Goal: Task Accomplishment & Management: Manage account settings

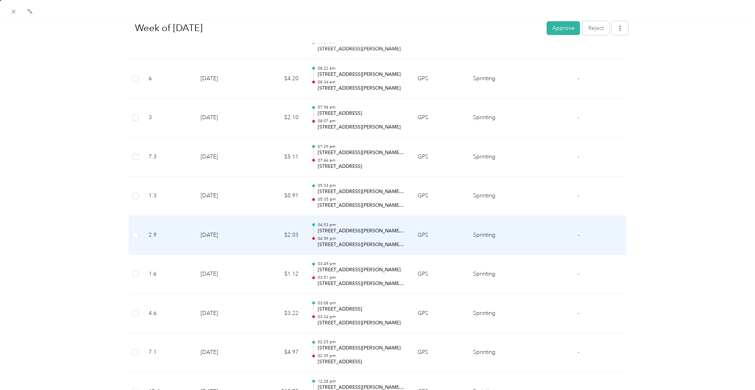
scroll to position [963, 0]
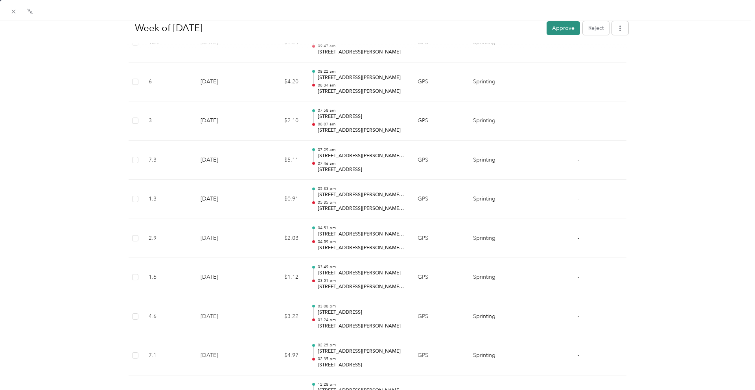
click at [559, 31] on button "Approve" at bounding box center [562, 28] width 33 height 14
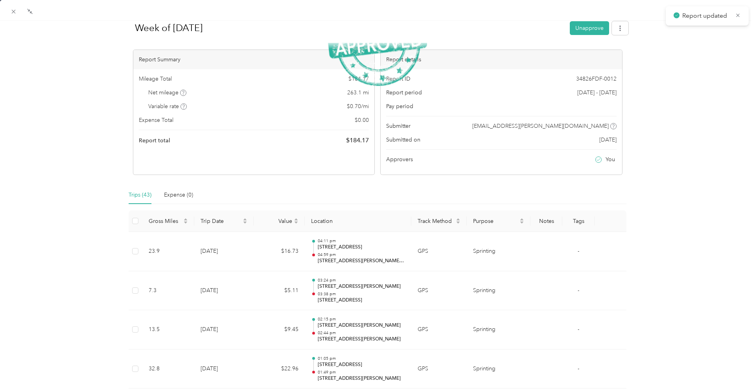
scroll to position [0, 0]
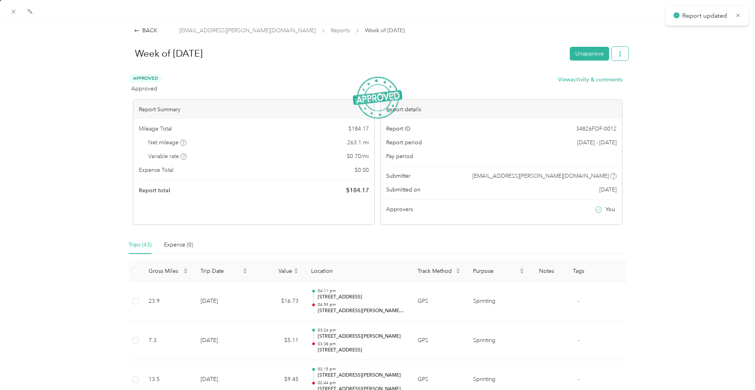
click at [624, 57] on button "button" at bounding box center [620, 54] width 17 height 14
click at [592, 82] on span "Download" at bounding box center [597, 82] width 26 height 8
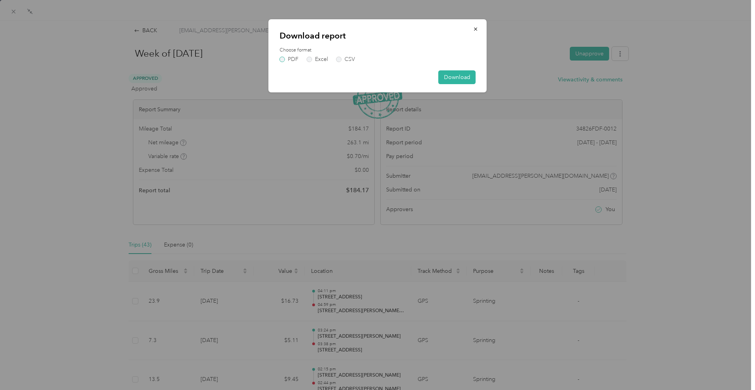
click at [283, 59] on label "PDF" at bounding box center [288, 60] width 19 height 6
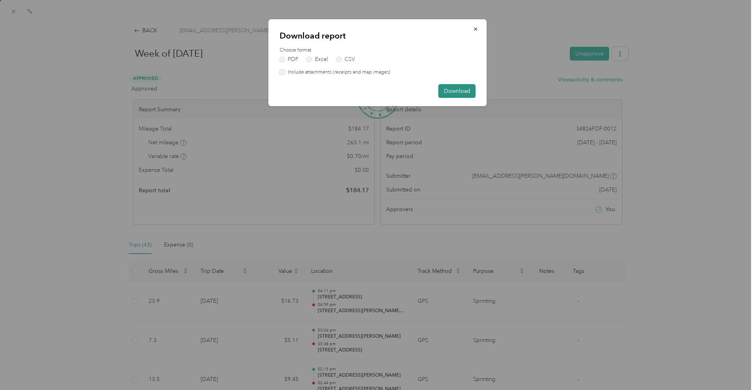
click at [461, 91] on button "Download" at bounding box center [456, 91] width 37 height 14
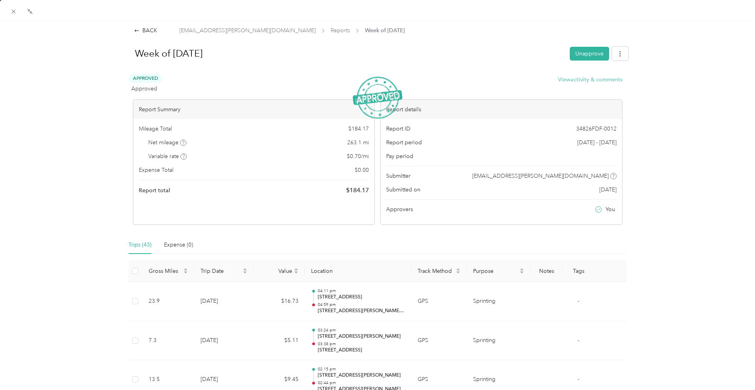
click at [570, 78] on button "View activity & comments" at bounding box center [590, 79] width 64 height 8
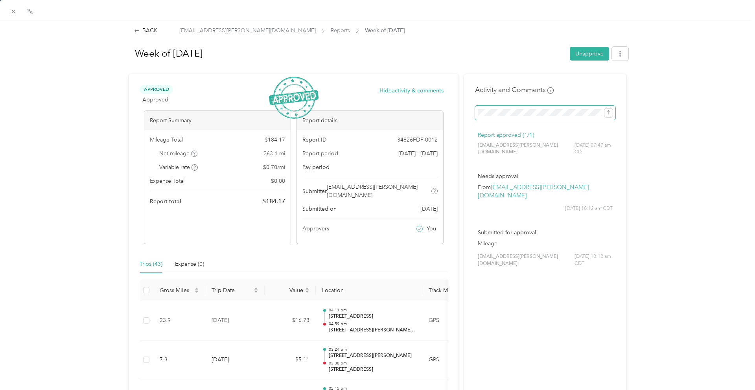
click at [608, 108] on span at bounding box center [606, 112] width 11 height 9
click at [609, 111] on icon "submit" at bounding box center [608, 113] width 6 height 6
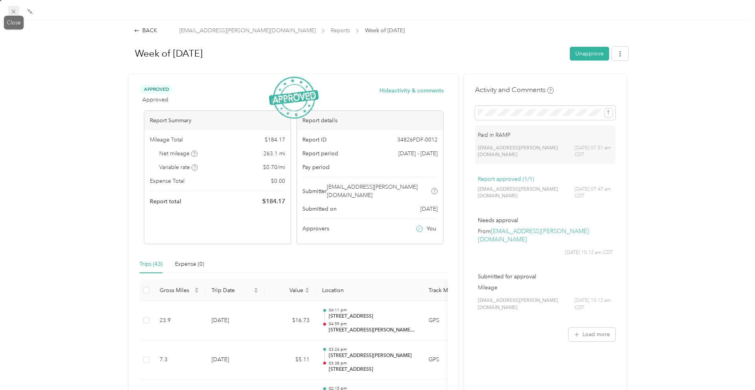
click at [10, 11] on icon at bounding box center [13, 11] width 7 height 7
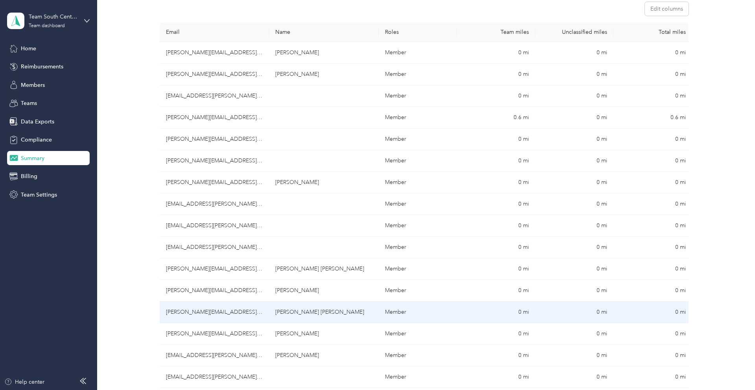
scroll to position [119, 0]
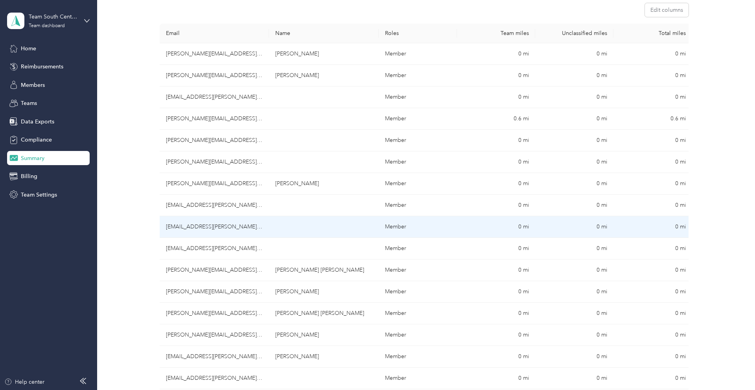
click at [212, 227] on td "[EMAIL_ADDRESS][PERSON_NAME][DOMAIN_NAME]" at bounding box center [215, 227] width 110 height 22
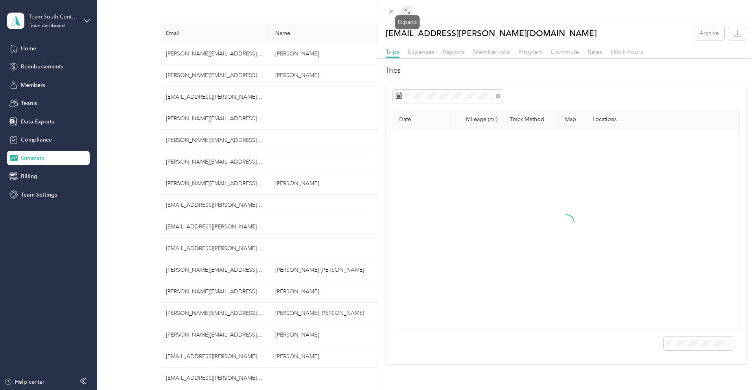
click at [406, 10] on icon at bounding box center [407, 11] width 6 height 6
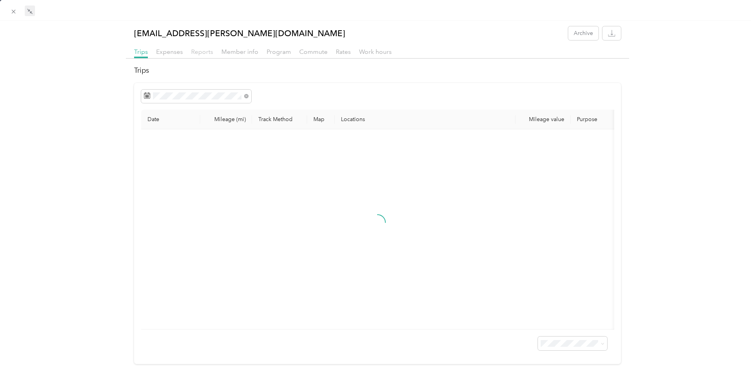
click at [205, 52] on span "Reports" at bounding box center [202, 51] width 22 height 7
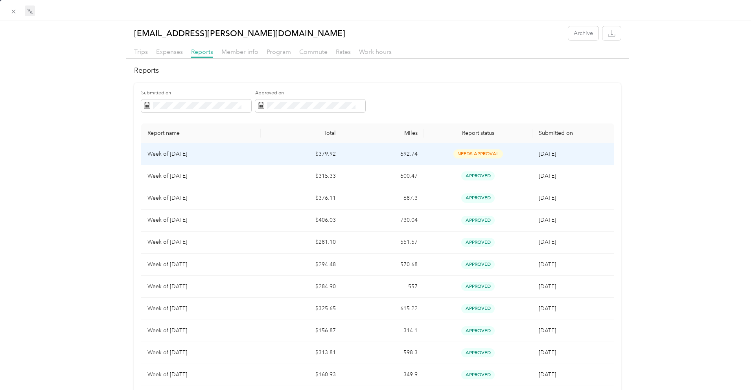
click at [241, 158] on td "Week of [DATE]" at bounding box center [200, 154] width 119 height 22
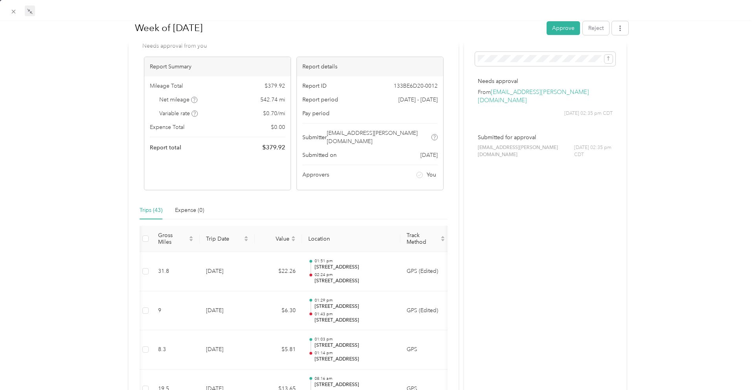
scroll to position [53, 0]
click at [563, 31] on button "Approve" at bounding box center [562, 28] width 33 height 14
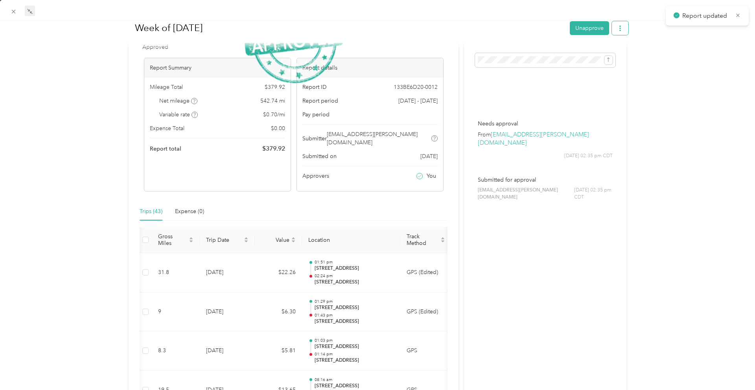
click at [621, 31] on icon "button" at bounding box center [620, 28] width 6 height 6
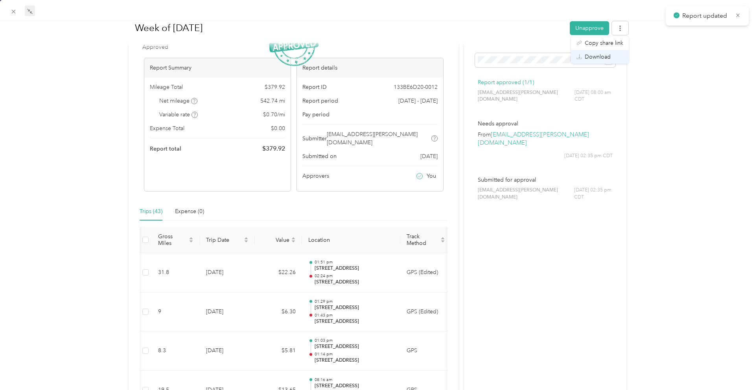
click at [608, 54] on span "Download" at bounding box center [597, 57] width 26 height 8
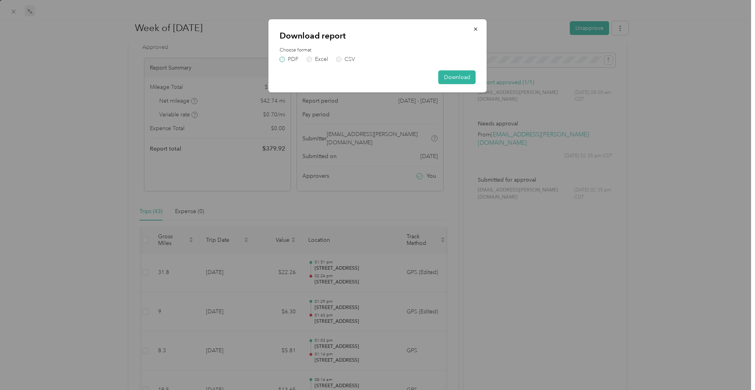
click at [291, 61] on label "PDF" at bounding box center [288, 60] width 19 height 6
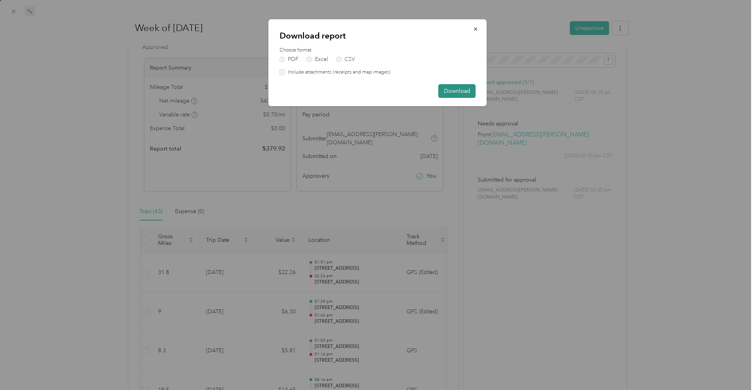
click at [458, 90] on button "Download" at bounding box center [456, 91] width 37 height 14
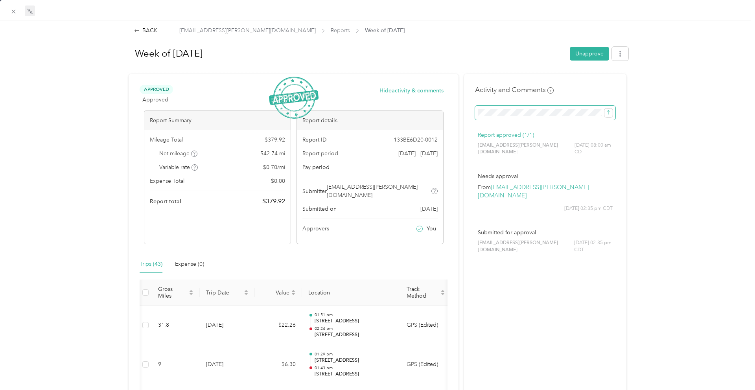
scroll to position [0, 0]
click at [609, 114] on icon "submit" at bounding box center [608, 113] width 6 height 6
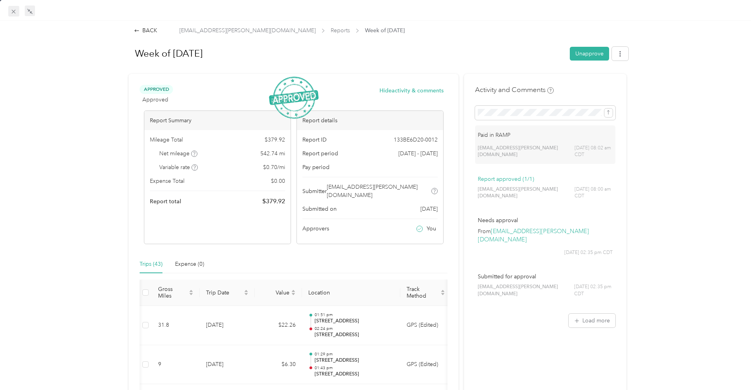
click at [15, 8] on icon at bounding box center [13, 11] width 7 height 7
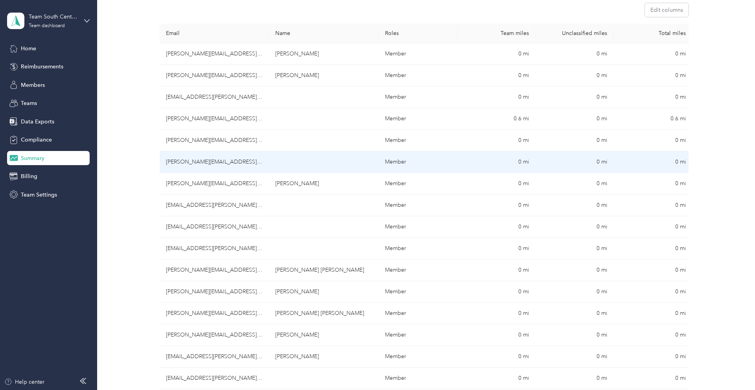
click at [199, 164] on td "[PERSON_NAME][EMAIL_ADDRESS][PERSON_NAME][DOMAIN_NAME]" at bounding box center [215, 162] width 110 height 22
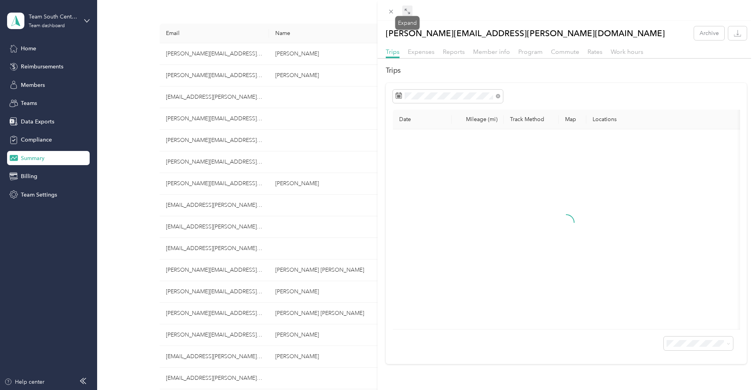
click at [407, 11] on icon at bounding box center [407, 11] width 6 height 6
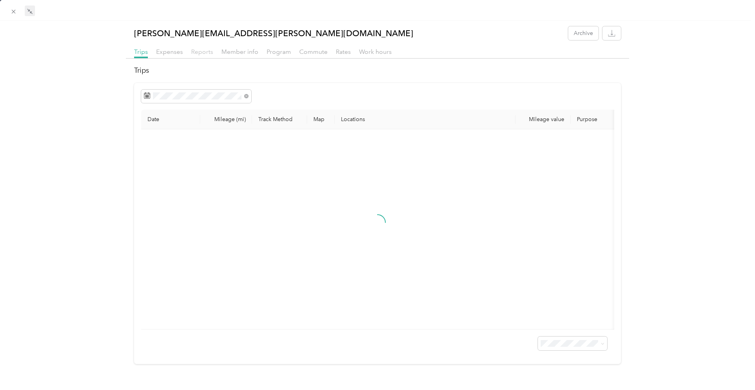
click at [208, 51] on span "Reports" at bounding box center [202, 51] width 22 height 7
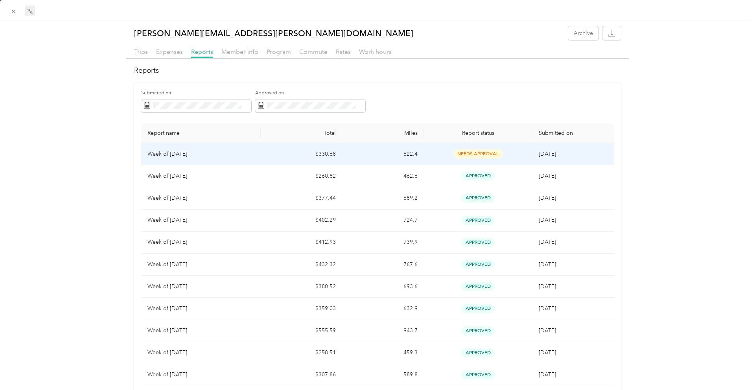
click at [257, 156] on td "Week of [DATE]" at bounding box center [200, 154] width 119 height 22
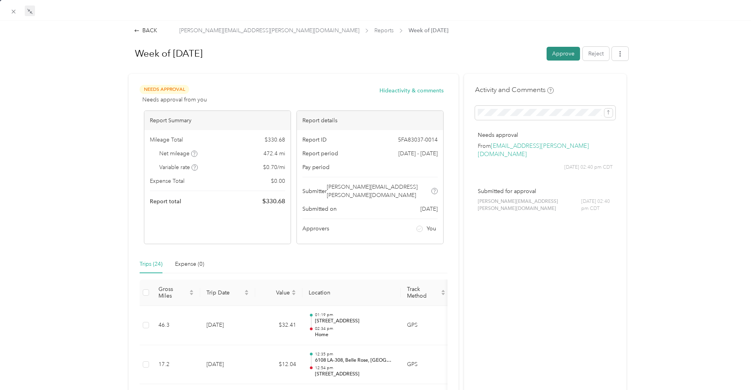
click at [565, 55] on button "Approve" at bounding box center [562, 54] width 33 height 14
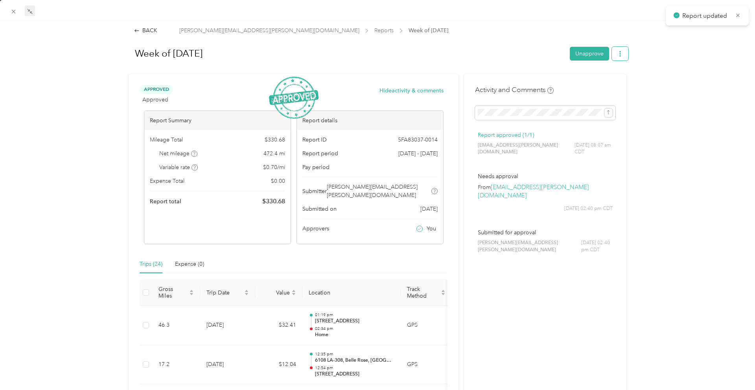
click at [619, 53] on icon "button" at bounding box center [620, 54] width 2 height 6
click at [589, 85] on span "Download" at bounding box center [597, 82] width 26 height 8
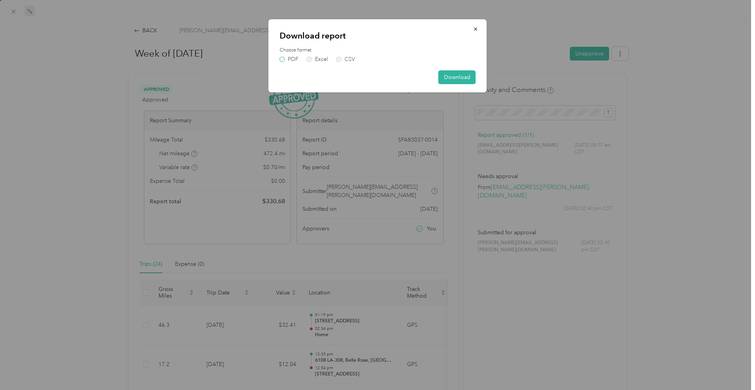
click at [289, 58] on label "PDF" at bounding box center [288, 60] width 19 height 6
click at [456, 76] on button "Download" at bounding box center [456, 77] width 37 height 14
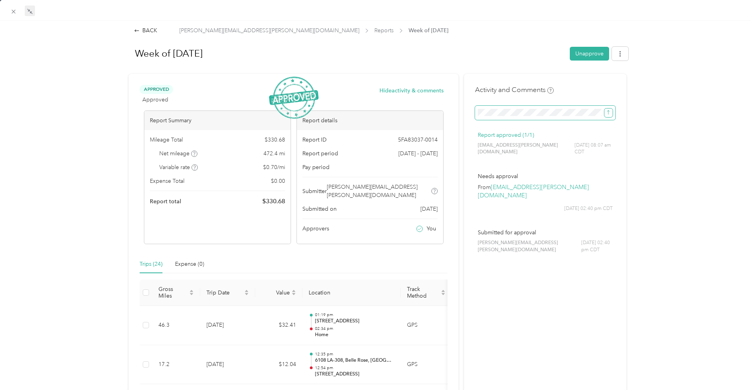
click at [608, 114] on icon "submit" at bounding box center [608, 113] width 6 height 6
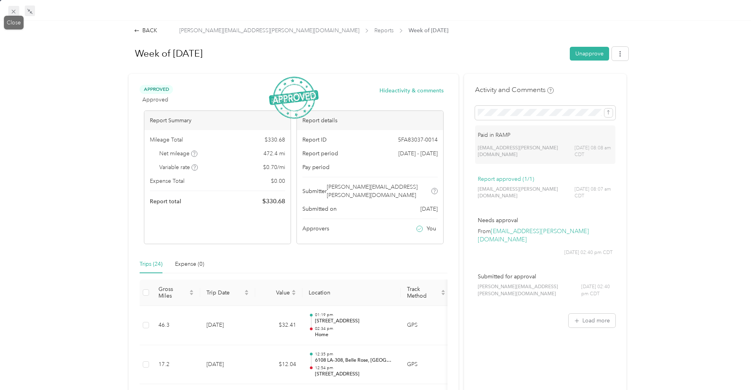
click at [12, 8] on icon at bounding box center [13, 11] width 7 height 7
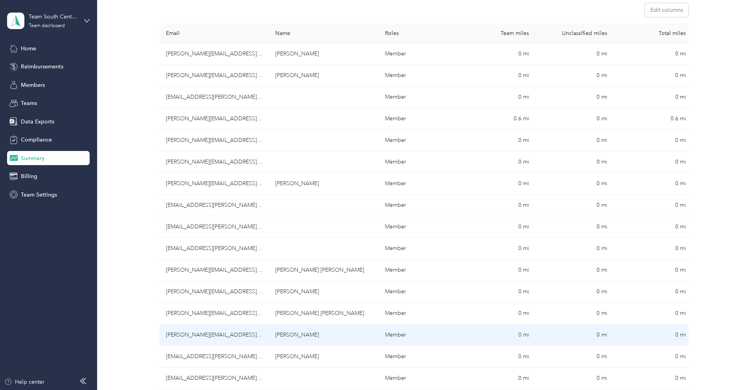
click at [227, 334] on td "[PERSON_NAME][EMAIL_ADDRESS][PERSON_NAME][DOMAIN_NAME]" at bounding box center [215, 335] width 110 height 22
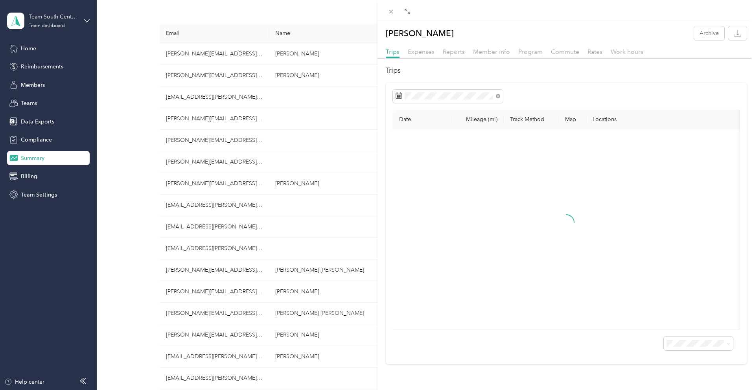
drag, startPoint x: 446, startPoint y: 52, endPoint x: 423, endPoint y: 34, distance: 29.2
click at [446, 51] on span "Reports" at bounding box center [454, 51] width 22 height 7
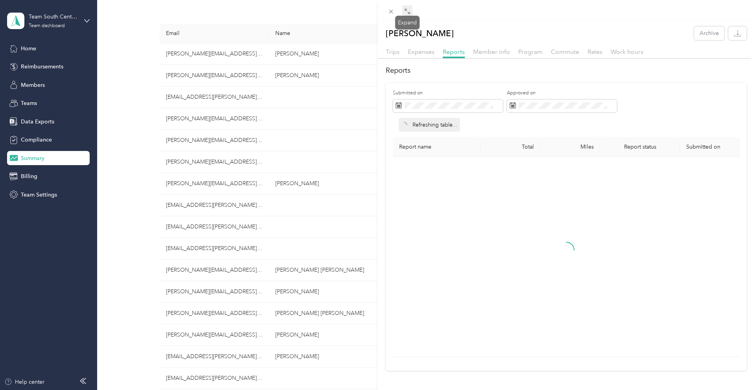
click at [406, 15] on span at bounding box center [407, 11] width 10 height 11
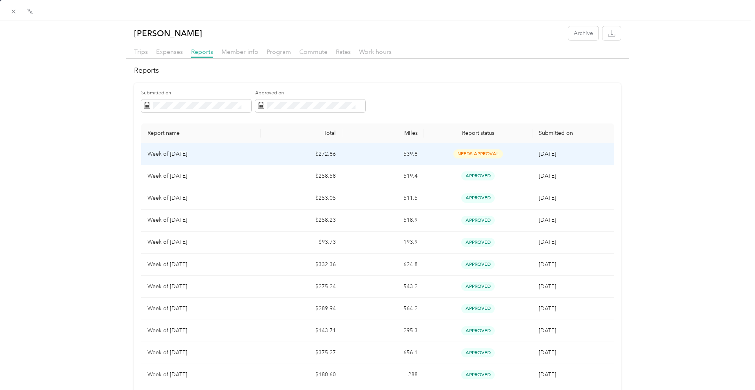
click at [272, 151] on td "$272.86" at bounding box center [301, 154] width 81 height 22
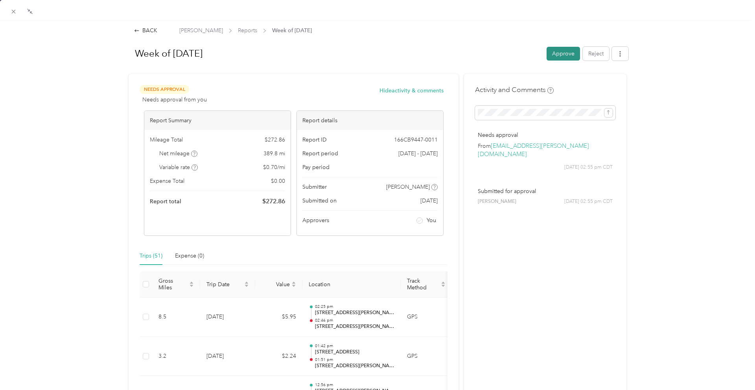
click at [567, 55] on button "Approve" at bounding box center [562, 54] width 33 height 14
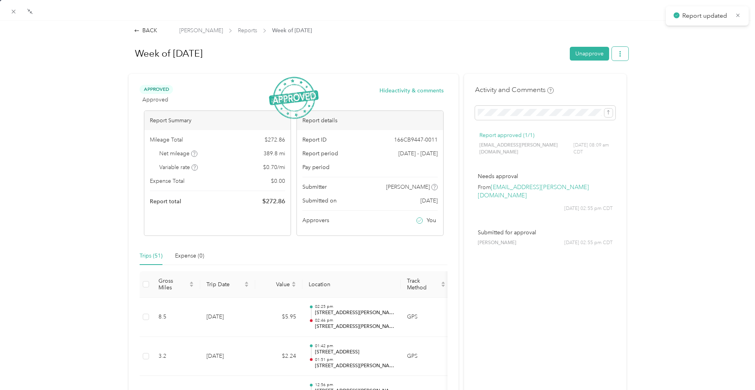
click at [621, 54] on icon "button" at bounding box center [620, 54] width 6 height 6
drag, startPoint x: 603, startPoint y: 81, endPoint x: 571, endPoint y: 83, distance: 32.6
click at [603, 81] on span "Download" at bounding box center [597, 82] width 26 height 8
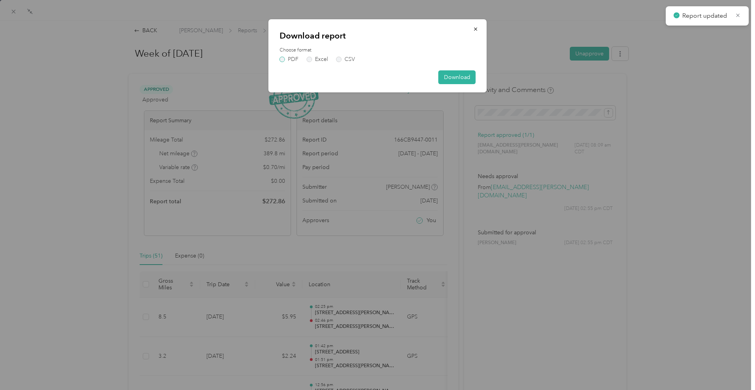
click at [281, 59] on label "PDF" at bounding box center [288, 60] width 19 height 6
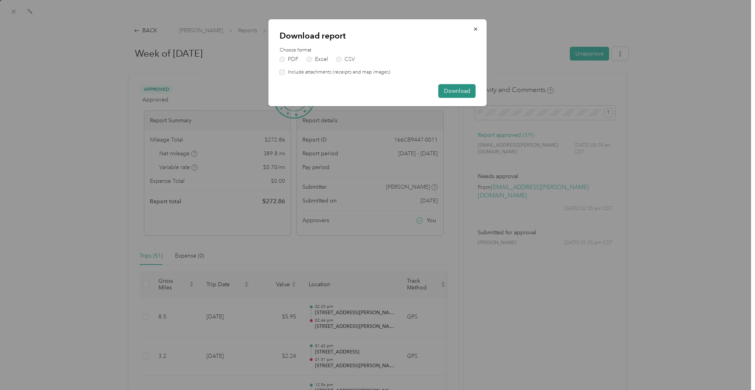
click at [454, 90] on button "Download" at bounding box center [456, 91] width 37 height 14
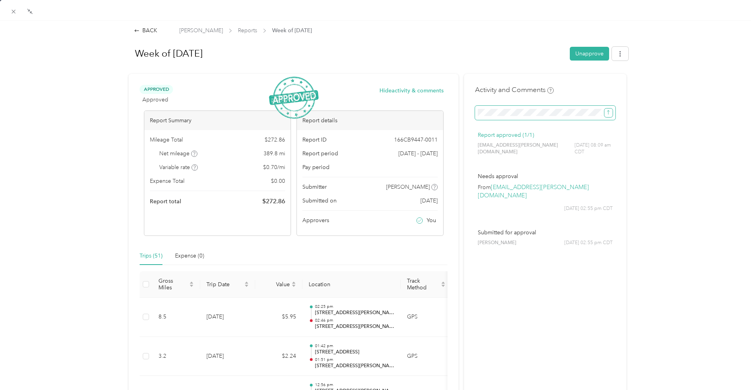
click at [608, 111] on icon "submit" at bounding box center [608, 113] width 6 height 6
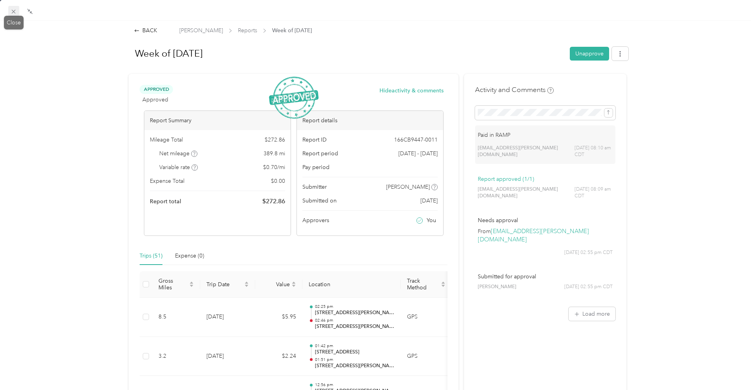
click at [12, 12] on icon at bounding box center [13, 11] width 7 height 7
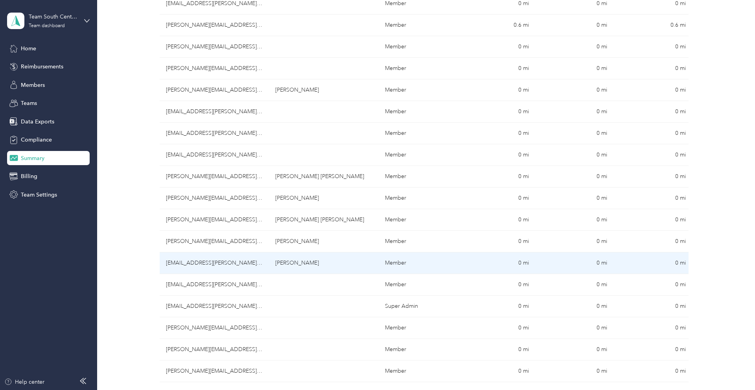
scroll to position [213, 0]
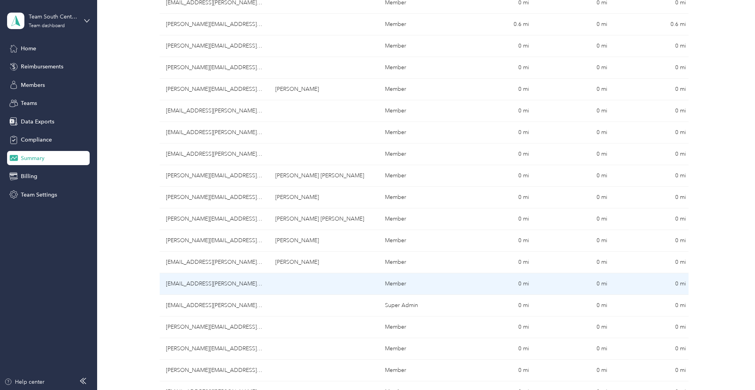
click at [224, 288] on td "[EMAIL_ADDRESS][PERSON_NAME][DOMAIN_NAME]" at bounding box center [215, 284] width 110 height 22
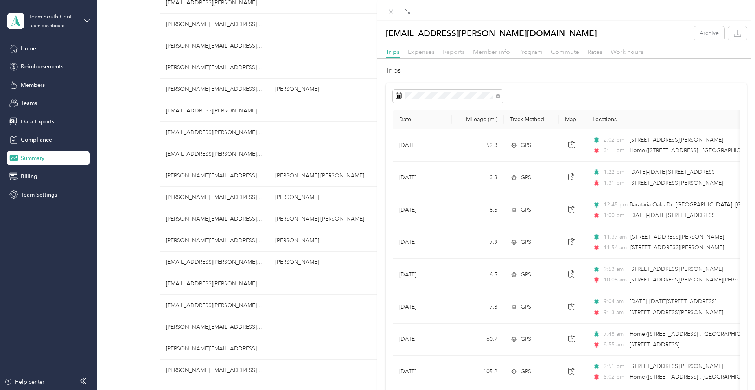
click at [451, 52] on span "Reports" at bounding box center [454, 51] width 22 height 7
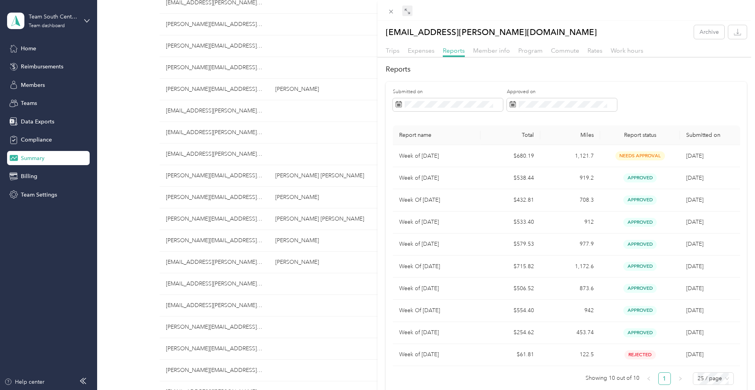
click at [406, 11] on icon at bounding box center [407, 11] width 6 height 6
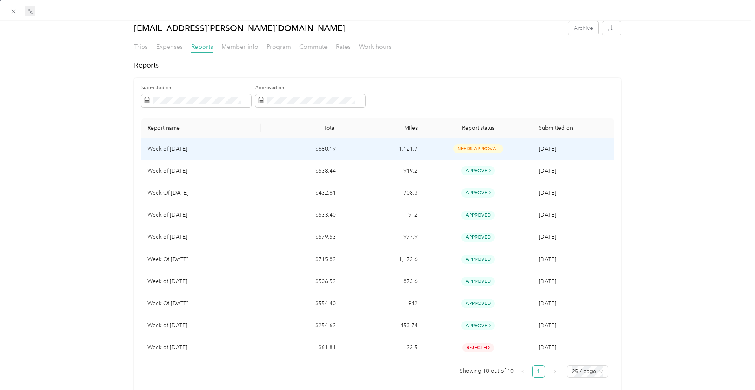
scroll to position [0, 0]
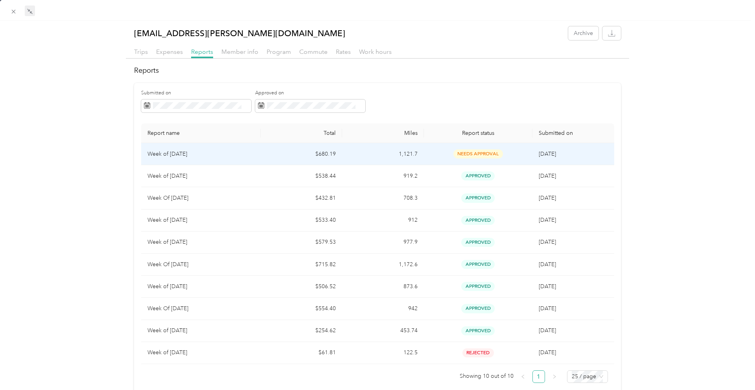
click at [288, 157] on td "$680.19" at bounding box center [301, 154] width 81 height 22
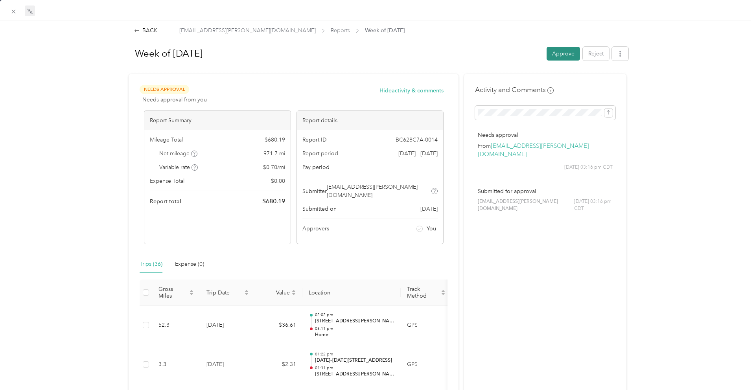
click at [556, 51] on button "Approve" at bounding box center [562, 54] width 33 height 14
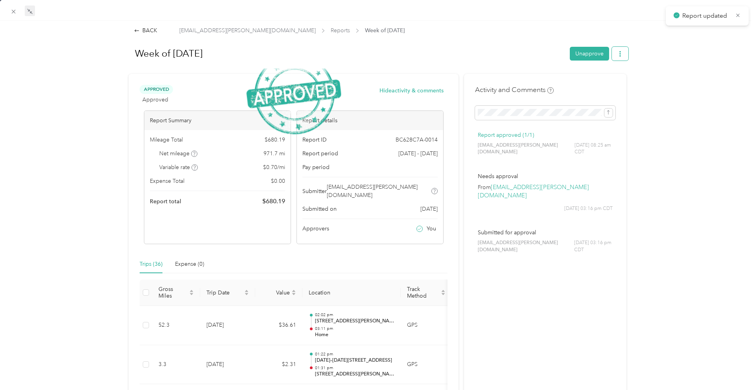
click at [621, 55] on icon "button" at bounding box center [620, 54] width 6 height 6
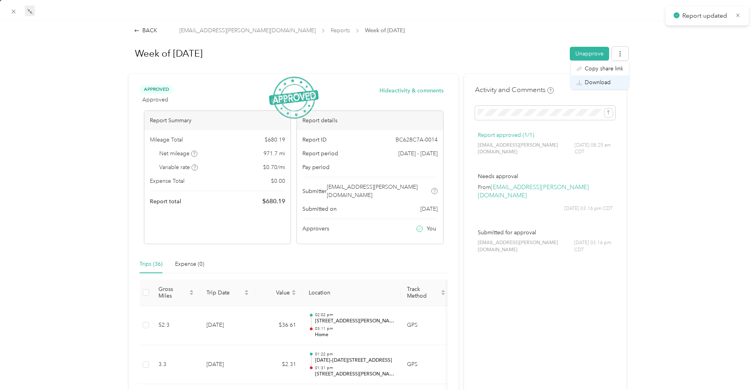
click at [610, 80] on div "Download" at bounding box center [599, 82] width 47 height 8
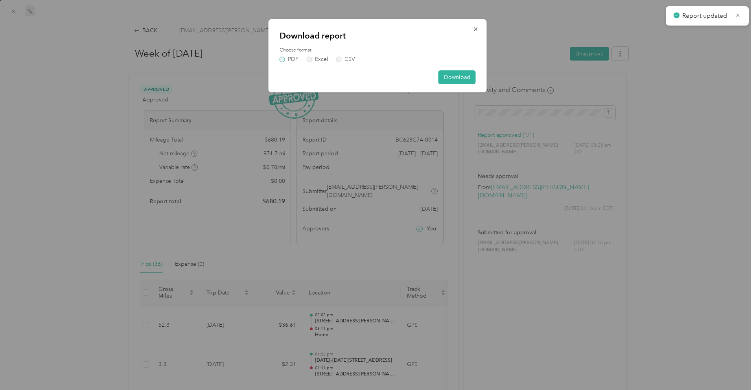
click at [285, 58] on label "PDF" at bounding box center [288, 60] width 19 height 6
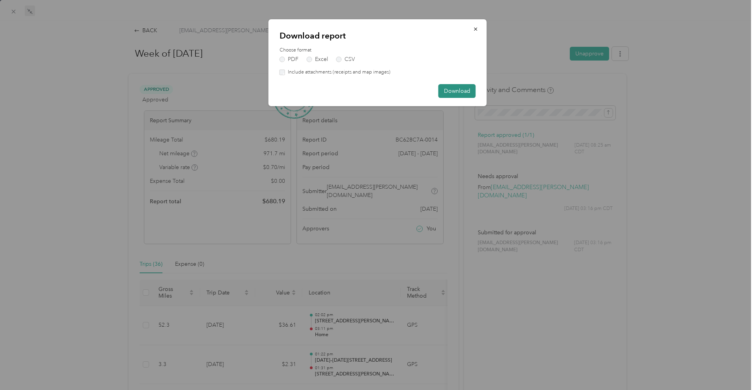
drag, startPoint x: 453, startPoint y: 90, endPoint x: 447, endPoint y: 88, distance: 6.6
click at [453, 90] on button "Download" at bounding box center [456, 91] width 37 height 14
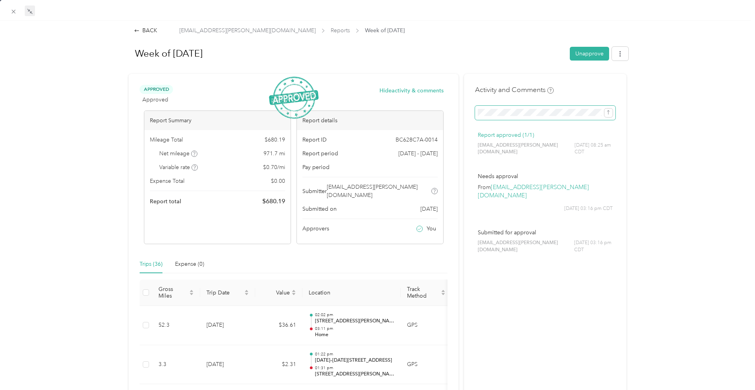
click at [608, 112] on icon "submit" at bounding box center [608, 113] width 6 height 6
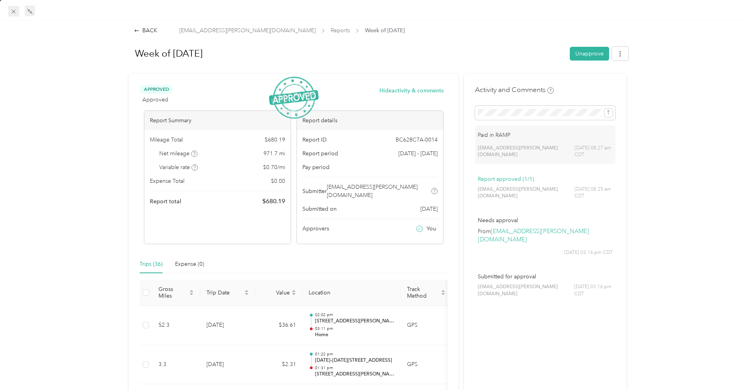
click at [14, 12] on icon at bounding box center [13, 11] width 7 height 7
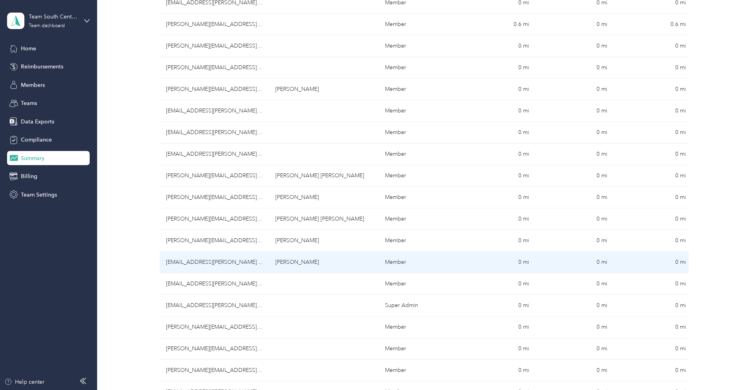
click at [192, 268] on td "[EMAIL_ADDRESS][PERSON_NAME][DOMAIN_NAME]" at bounding box center [215, 263] width 110 height 22
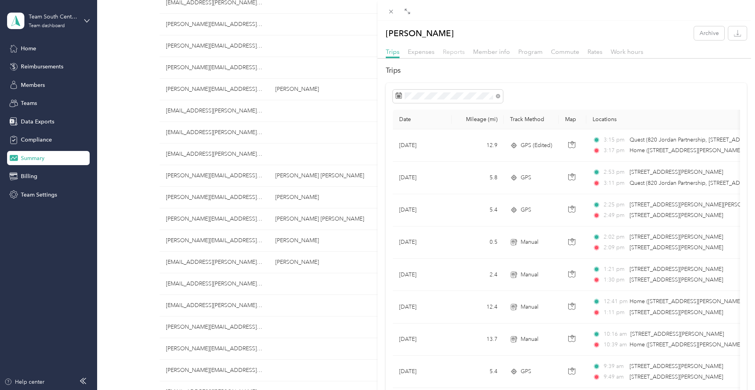
click at [457, 53] on span "Reports" at bounding box center [454, 51] width 22 height 7
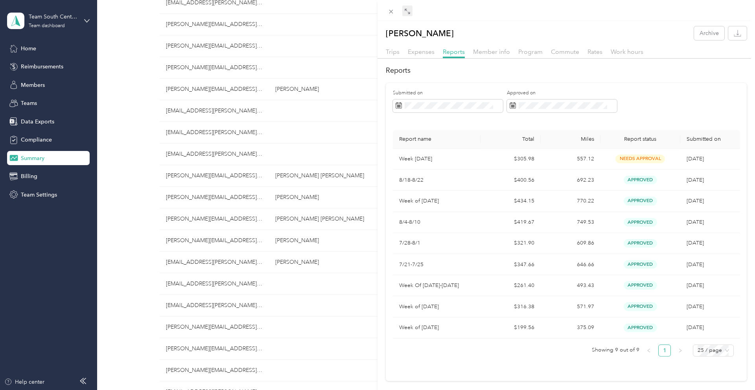
click at [404, 11] on icon at bounding box center [407, 11] width 6 height 6
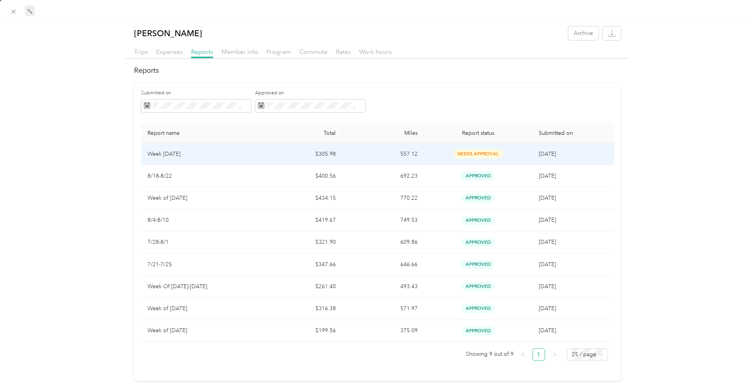
click at [302, 156] on td "$305.98" at bounding box center [301, 154] width 81 height 22
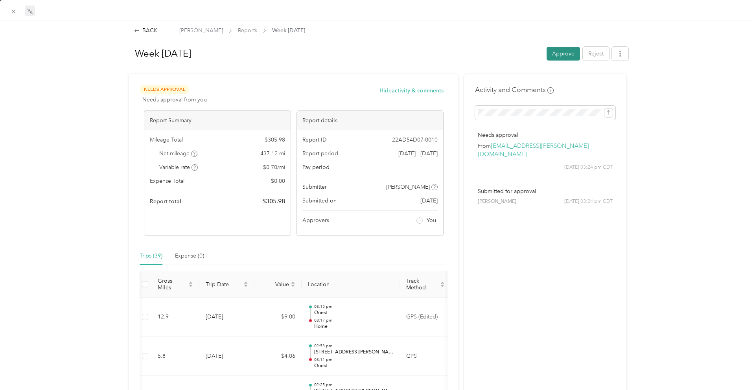
click at [562, 55] on button "Approve" at bounding box center [562, 54] width 33 height 14
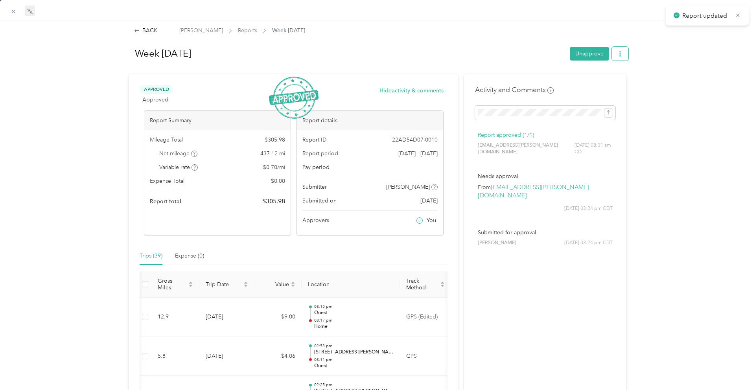
click at [628, 53] on button "button" at bounding box center [620, 54] width 17 height 14
click at [610, 81] on div "Download" at bounding box center [599, 82] width 47 height 8
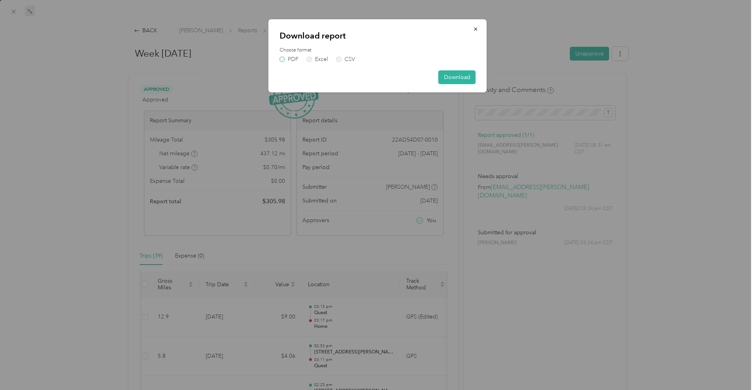
drag, startPoint x: 280, startPoint y: 58, endPoint x: 302, endPoint y: 59, distance: 22.0
click at [279, 58] on label "PDF" at bounding box center [288, 60] width 19 height 6
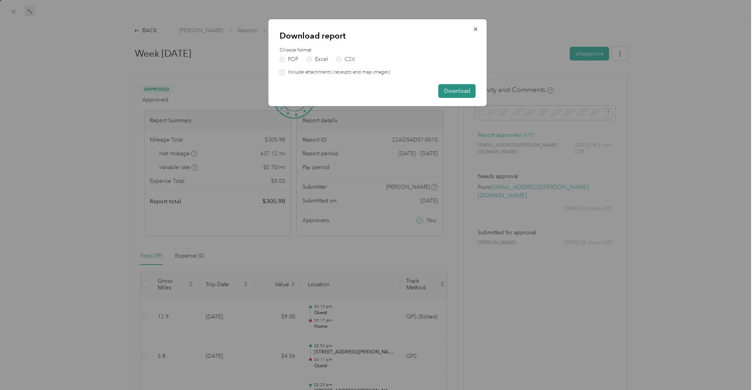
click at [457, 90] on button "Download" at bounding box center [456, 91] width 37 height 14
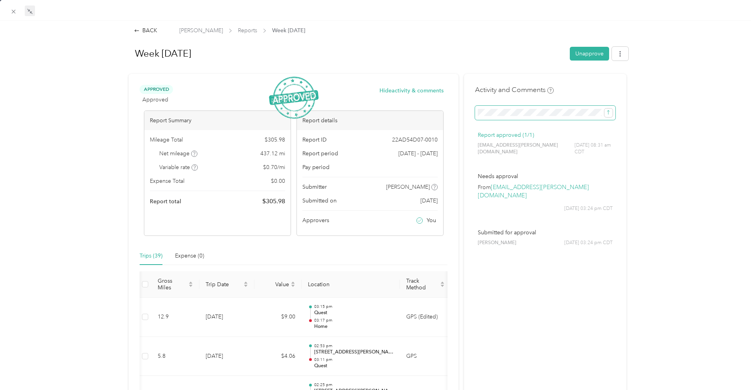
click at [497, 115] on span at bounding box center [545, 113] width 140 height 14
click at [607, 115] on icon "submit" at bounding box center [608, 113] width 6 height 6
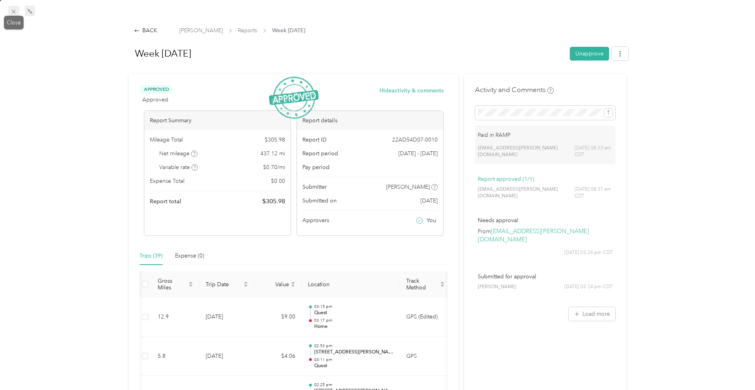
click at [15, 10] on icon at bounding box center [14, 12] width 4 height 4
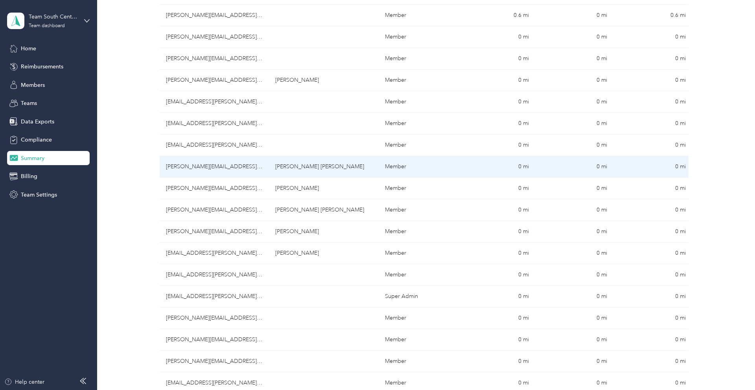
scroll to position [228, 0]
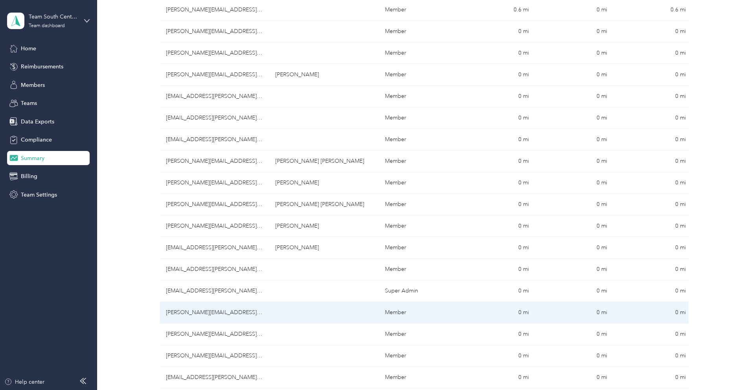
click at [226, 314] on td "[PERSON_NAME][EMAIL_ADDRESS][PERSON_NAME][DOMAIN_NAME]" at bounding box center [215, 313] width 110 height 22
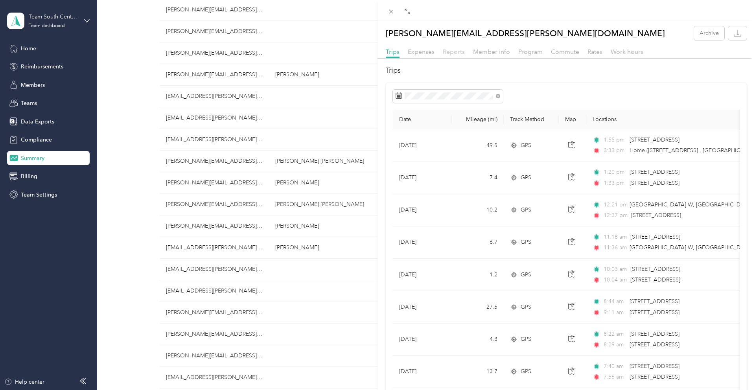
click at [455, 51] on span "Reports" at bounding box center [454, 51] width 22 height 7
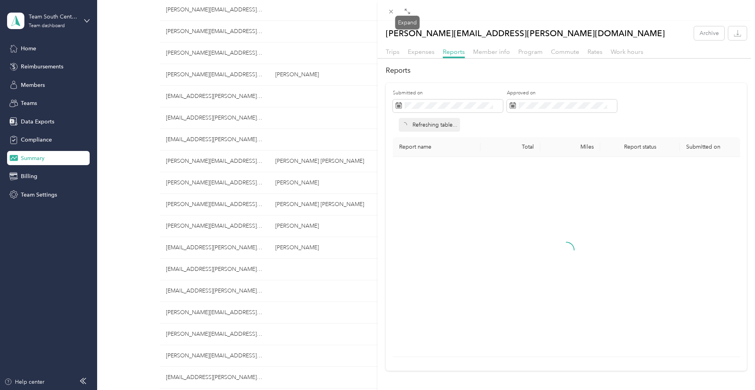
click at [407, 9] on icon at bounding box center [407, 11] width 6 height 6
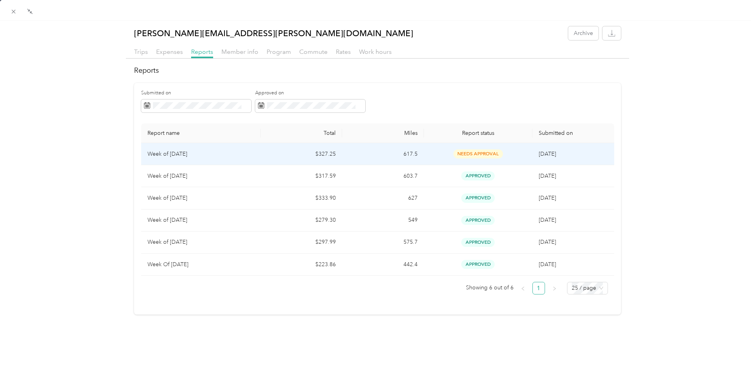
click at [279, 158] on td "$327.25" at bounding box center [301, 154] width 81 height 22
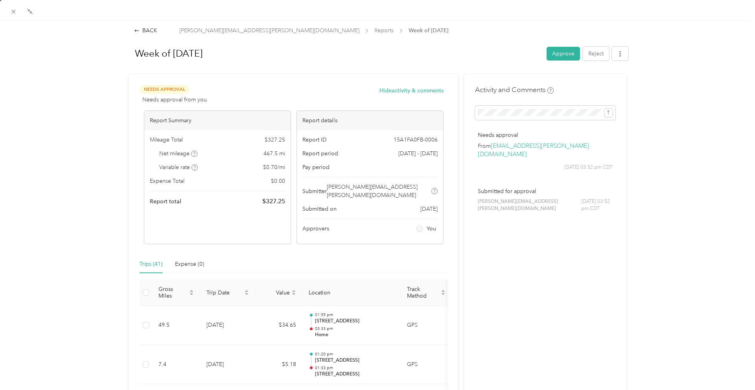
click at [568, 51] on button "Approve" at bounding box center [562, 54] width 33 height 14
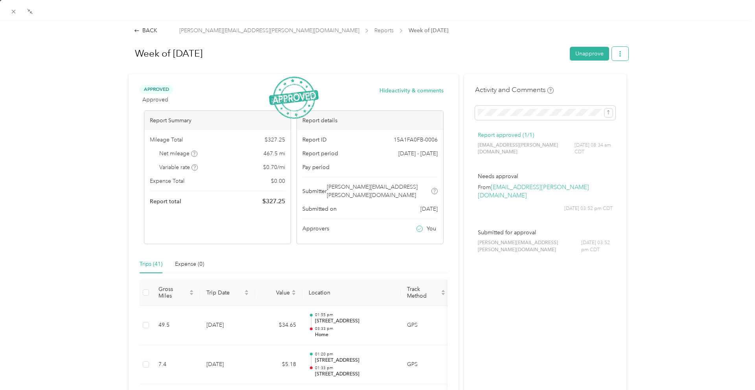
click at [623, 53] on button "button" at bounding box center [620, 54] width 17 height 14
drag, startPoint x: 590, startPoint y: 84, endPoint x: 575, endPoint y: 83, distance: 15.0
click at [586, 84] on span "Download" at bounding box center [597, 82] width 26 height 8
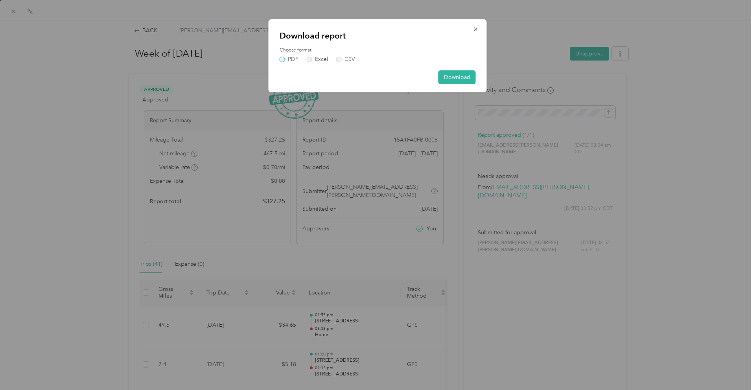
click at [291, 58] on label "PDF" at bounding box center [288, 60] width 19 height 6
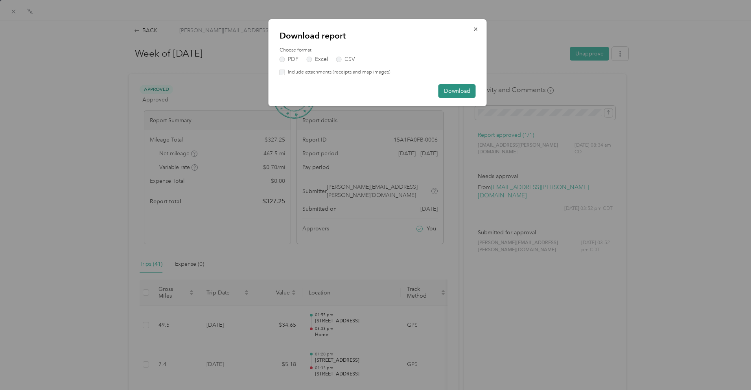
drag, startPoint x: 453, startPoint y: 93, endPoint x: 447, endPoint y: 92, distance: 5.6
click at [449, 92] on button "Download" at bounding box center [456, 91] width 37 height 14
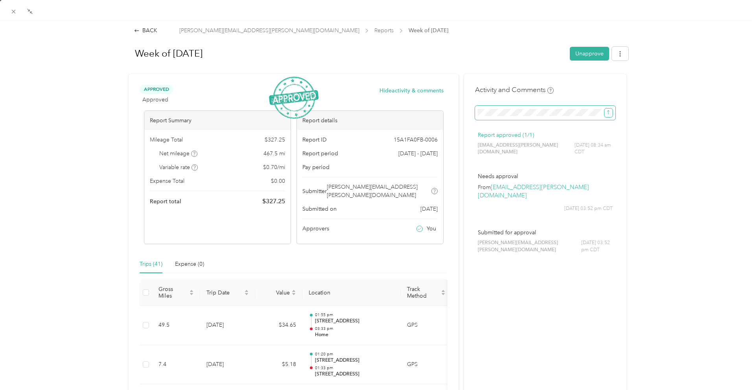
click at [605, 114] on icon "submit" at bounding box center [608, 113] width 6 height 6
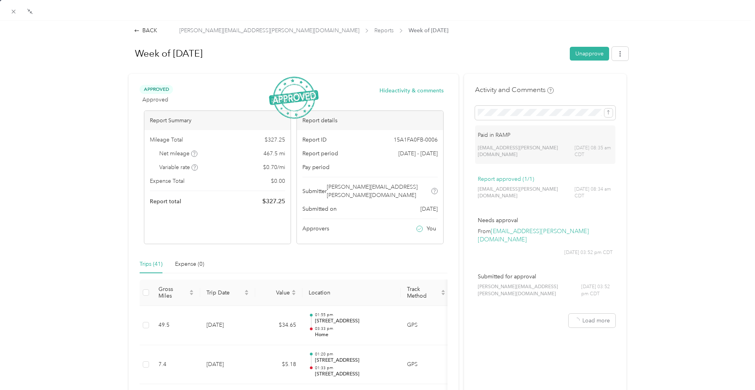
scroll to position [228, 0]
click at [15, 389] on div "Drag to resize Click to close BACK [PERSON_NAME][EMAIL_ADDRESS][PERSON_NAME][DO…" at bounding box center [375, 390] width 751 height 0
click at [13, 10] on icon at bounding box center [13, 11] width 7 height 7
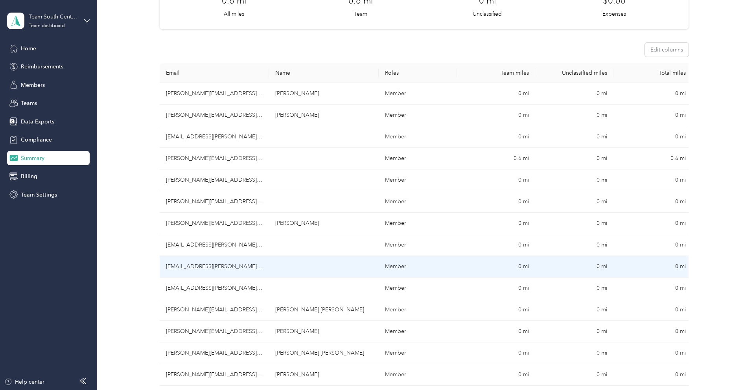
scroll to position [77, 0]
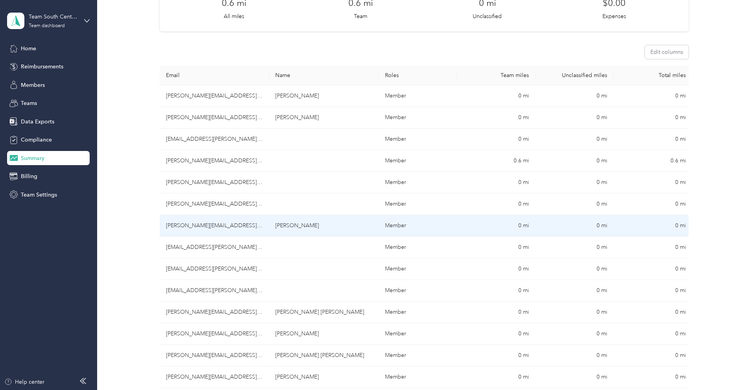
click at [221, 230] on td "[PERSON_NAME][EMAIL_ADDRESS][PERSON_NAME][DOMAIN_NAME]" at bounding box center [215, 226] width 110 height 22
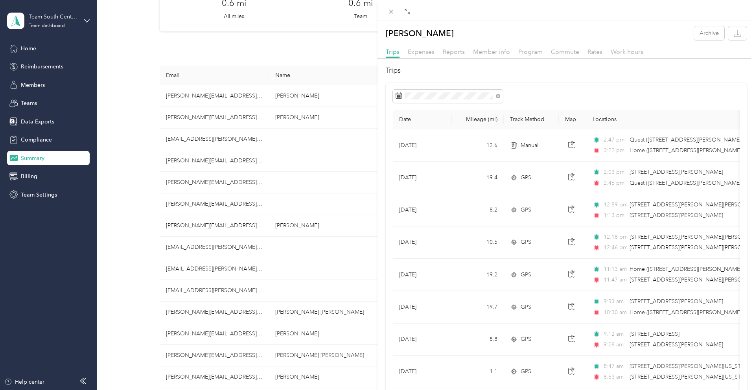
click at [447, 52] on span "Reports" at bounding box center [454, 51] width 22 height 7
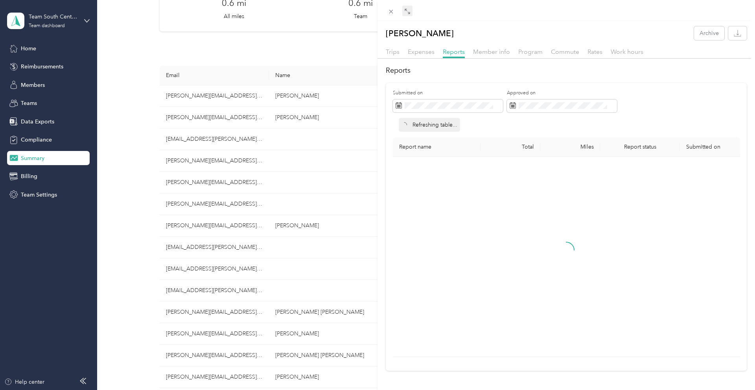
click at [404, 16] on div "Expand" at bounding box center [407, 23] width 24 height 14
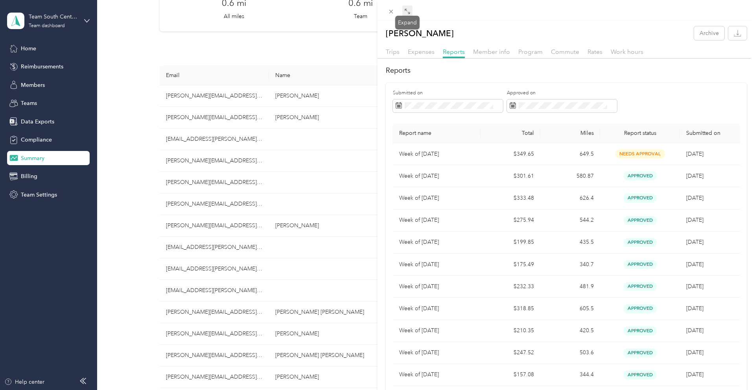
click at [407, 12] on icon at bounding box center [407, 11] width 6 height 6
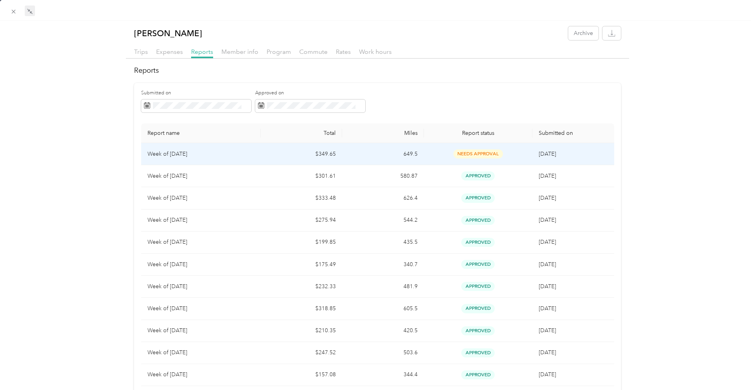
click at [270, 159] on td "$349.65" at bounding box center [301, 154] width 81 height 22
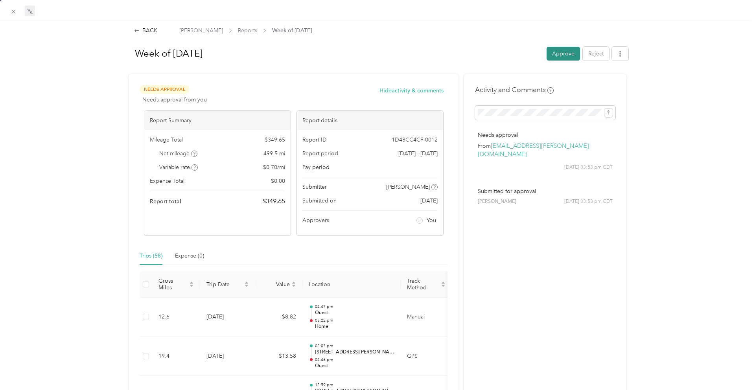
click at [557, 55] on button "Approve" at bounding box center [562, 54] width 33 height 14
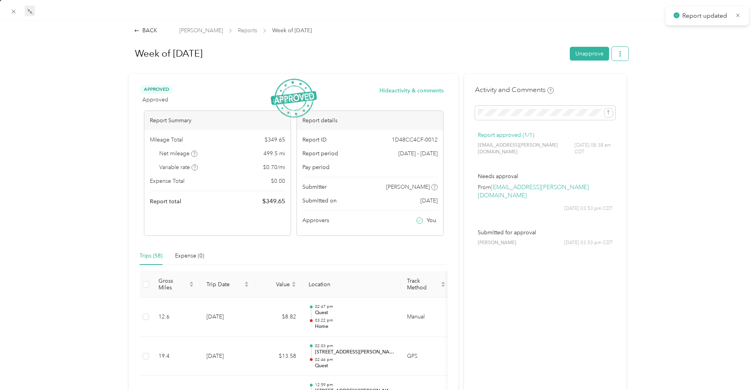
click at [623, 56] on button "button" at bounding box center [620, 54] width 17 height 14
click at [607, 79] on span "Download" at bounding box center [597, 82] width 26 height 8
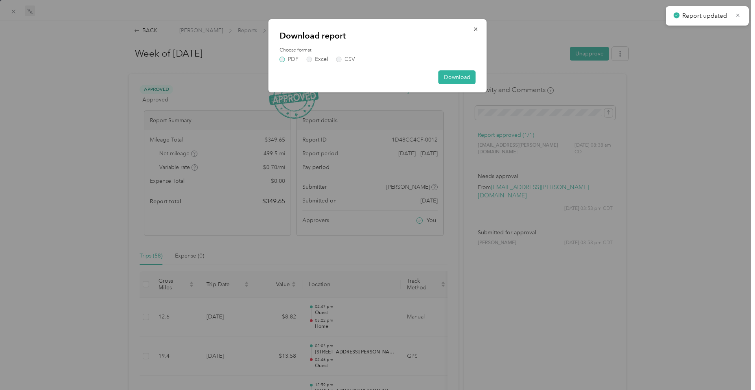
click at [290, 61] on label "PDF" at bounding box center [288, 60] width 19 height 6
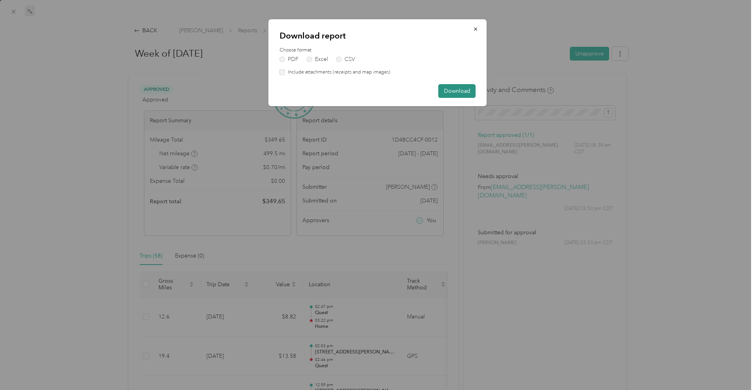
click at [450, 88] on button "Download" at bounding box center [456, 91] width 37 height 14
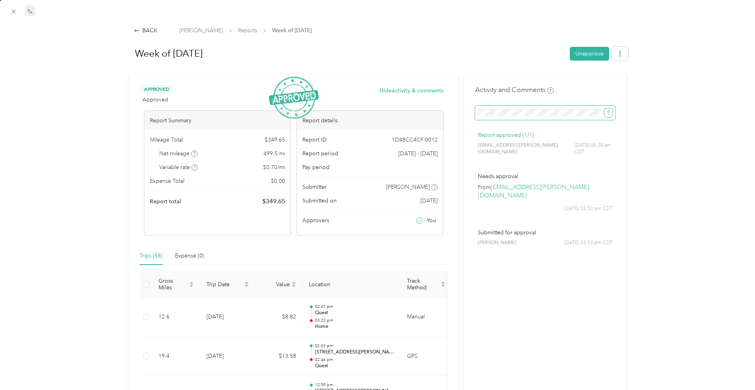
click at [608, 114] on icon "submit" at bounding box center [608, 113] width 6 height 6
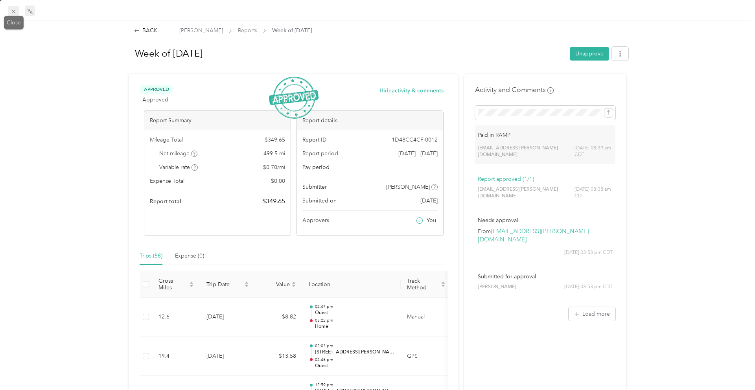
click at [14, 12] on icon at bounding box center [13, 11] width 7 height 7
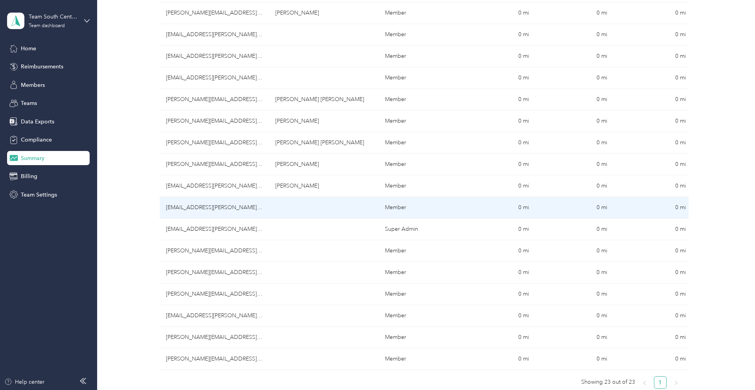
scroll to position [290, 0]
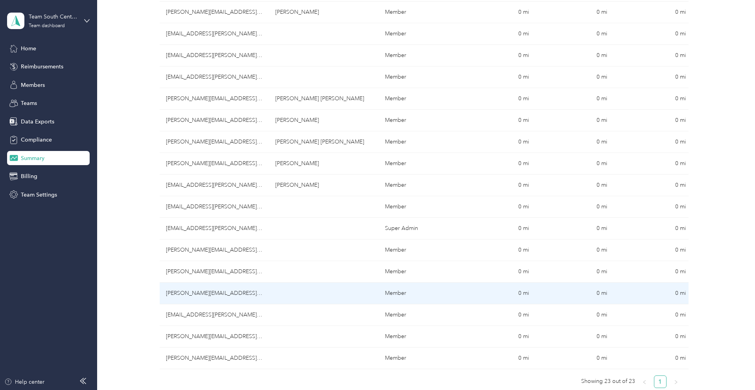
click at [184, 290] on td "[PERSON_NAME][EMAIL_ADDRESS][PERSON_NAME][DOMAIN_NAME]" at bounding box center [215, 294] width 110 height 22
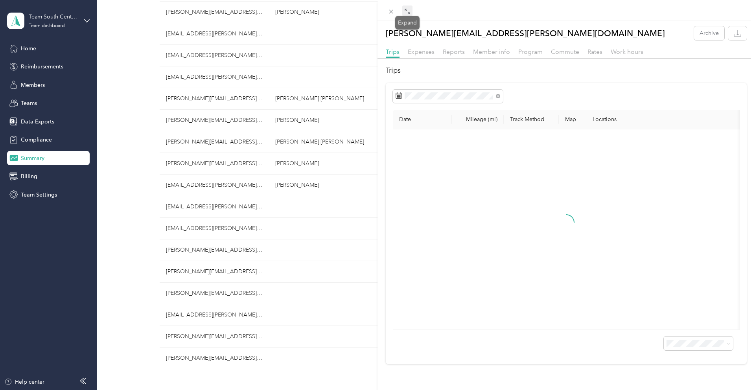
click at [406, 11] on icon at bounding box center [407, 11] width 6 height 6
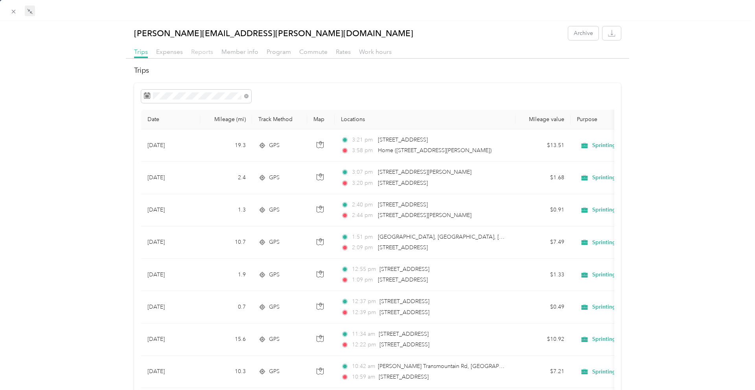
drag, startPoint x: 195, startPoint y: 49, endPoint x: 202, endPoint y: 51, distance: 6.5
click at [195, 49] on span "Reports" at bounding box center [202, 51] width 22 height 7
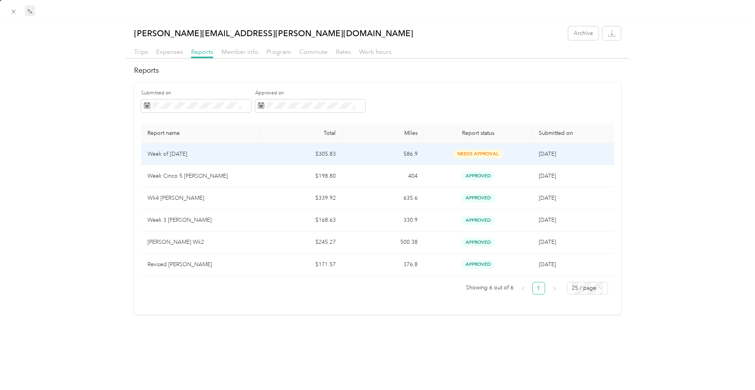
click at [294, 157] on td "$305.83" at bounding box center [301, 154] width 81 height 22
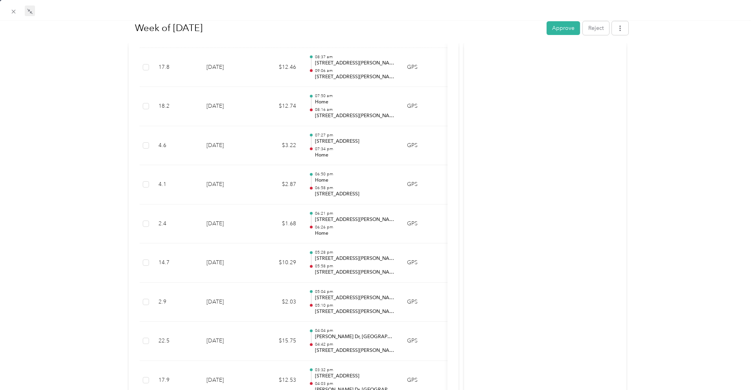
scroll to position [610, 0]
click at [594, 31] on button "Reject" at bounding box center [595, 28] width 26 height 14
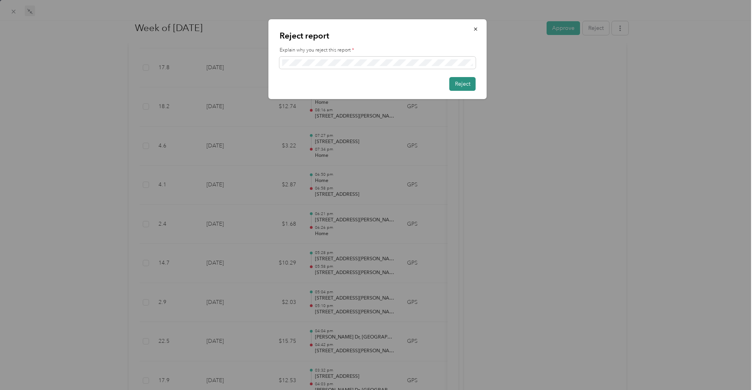
click at [466, 84] on button "Reject" at bounding box center [462, 84] width 26 height 14
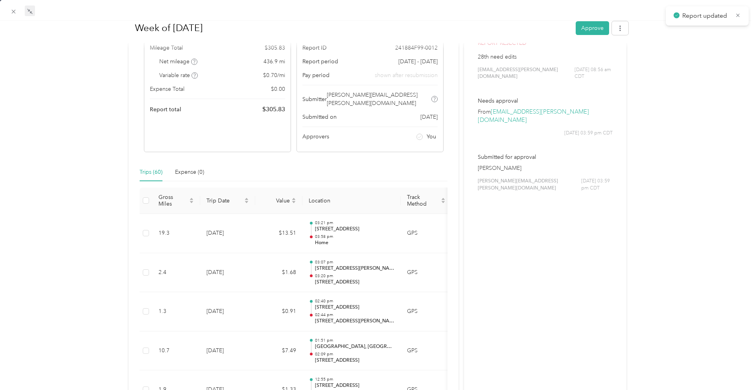
scroll to position [0, 0]
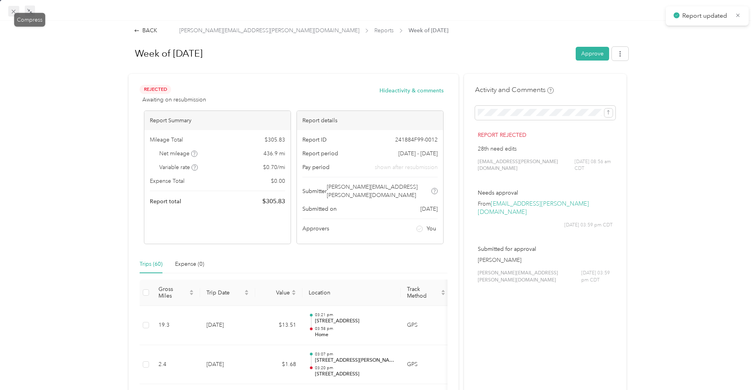
click at [15, 389] on div "Drag to resize Click to close BACK [PERSON_NAME][EMAIL_ADDRESS][PERSON_NAME][DO…" at bounding box center [375, 390] width 751 height 0
drag, startPoint x: 11, startPoint y: 11, endPoint x: 21, endPoint y: 13, distance: 10.0
click at [12, 11] on icon at bounding box center [13, 11] width 7 height 7
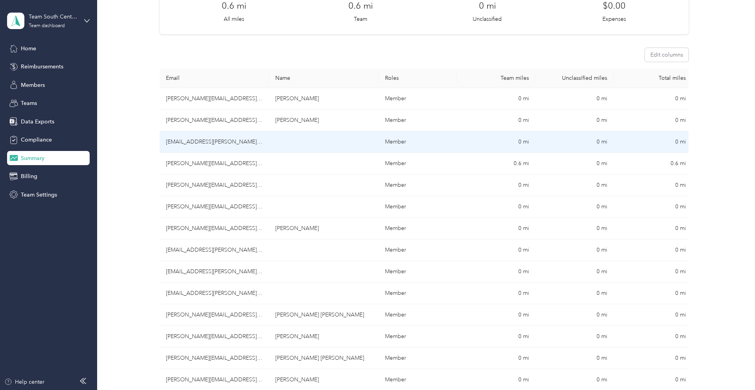
scroll to position [71, 0]
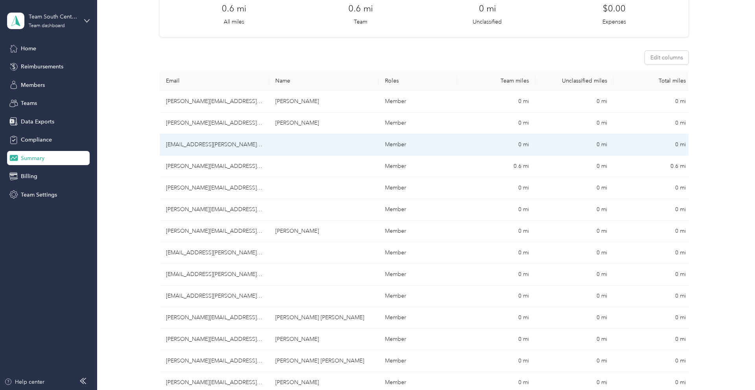
click at [210, 142] on td "[EMAIL_ADDRESS][PERSON_NAME][DOMAIN_NAME]" at bounding box center [215, 145] width 110 height 22
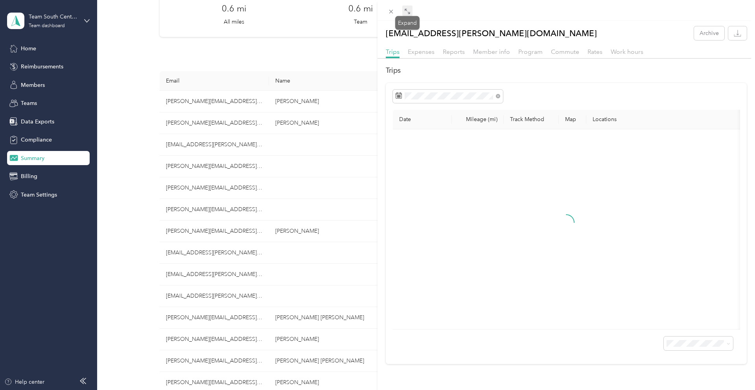
click at [409, 15] on span at bounding box center [407, 11] width 10 height 11
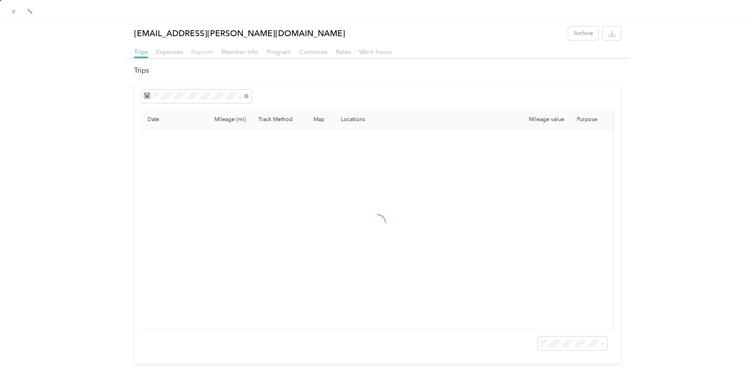
click at [199, 54] on span "Reports" at bounding box center [202, 51] width 22 height 7
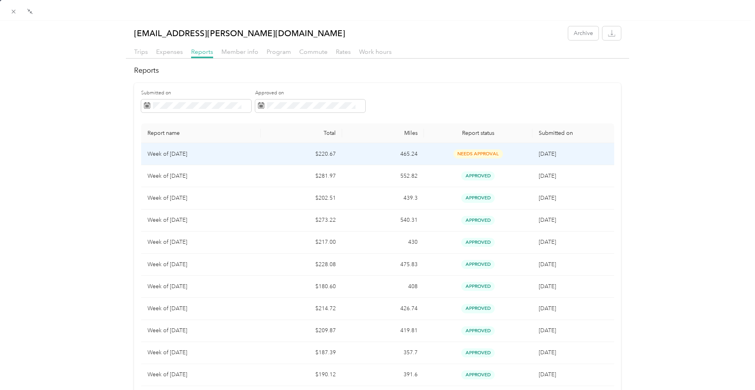
click at [298, 155] on td "$220.67" at bounding box center [301, 154] width 81 height 22
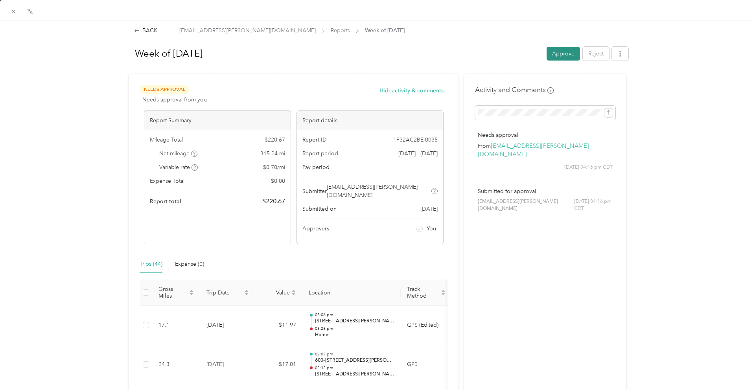
click at [561, 53] on button "Approve" at bounding box center [562, 54] width 33 height 14
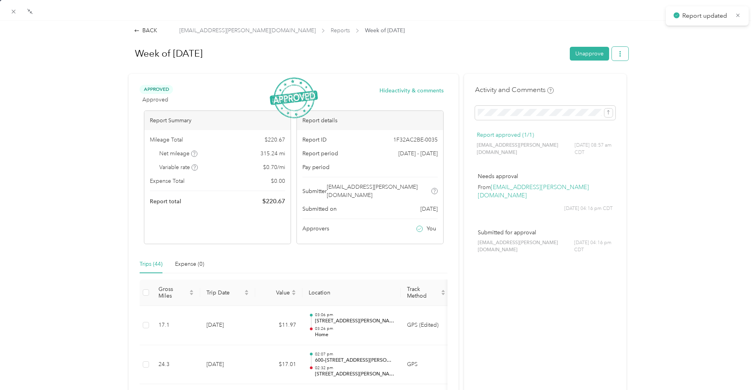
click at [621, 55] on icon "button" at bounding box center [620, 54] width 6 height 6
click at [619, 79] on div "Download" at bounding box center [599, 82] width 47 height 8
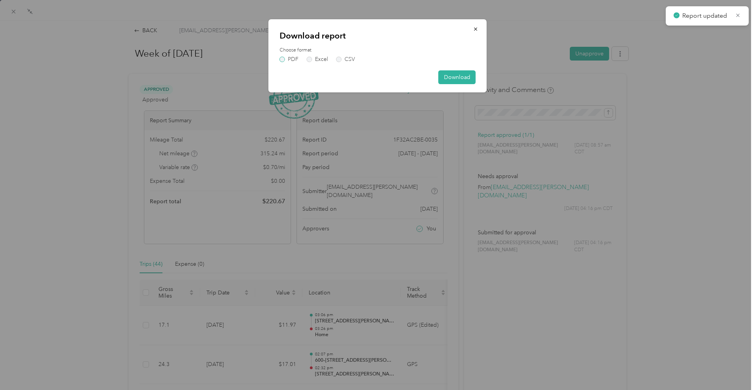
drag, startPoint x: 292, startPoint y: 58, endPoint x: 299, endPoint y: 59, distance: 7.2
click at [292, 58] on label "PDF" at bounding box center [288, 60] width 19 height 6
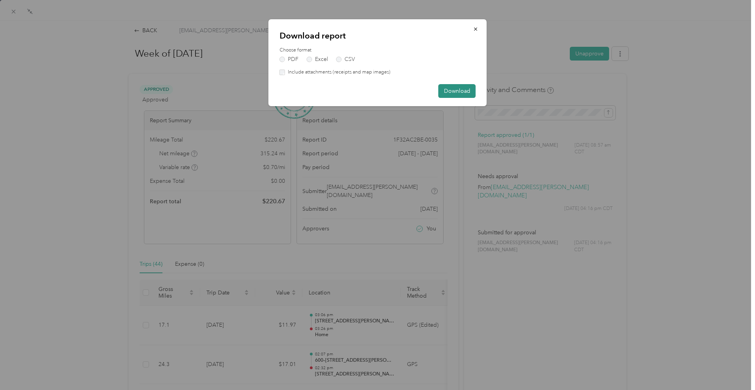
click at [468, 90] on button "Download" at bounding box center [456, 91] width 37 height 14
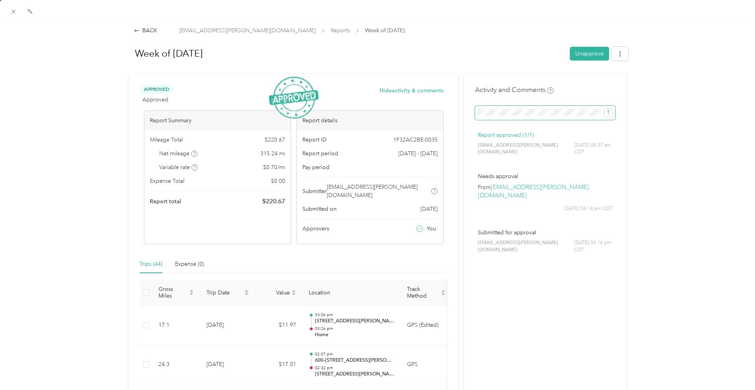
click at [606, 112] on icon "submit" at bounding box center [608, 113] width 6 height 6
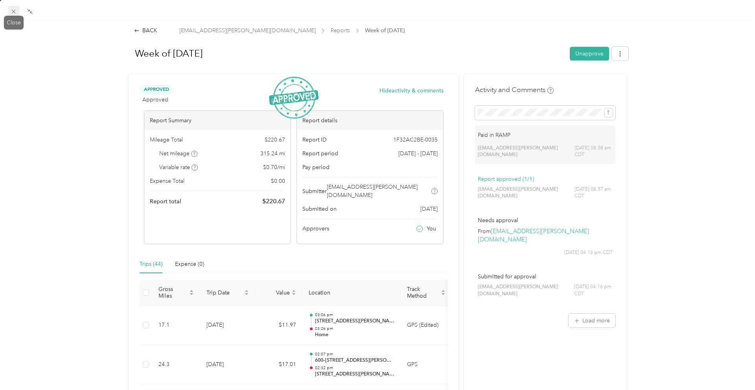
click at [14, 12] on icon at bounding box center [13, 11] width 7 height 7
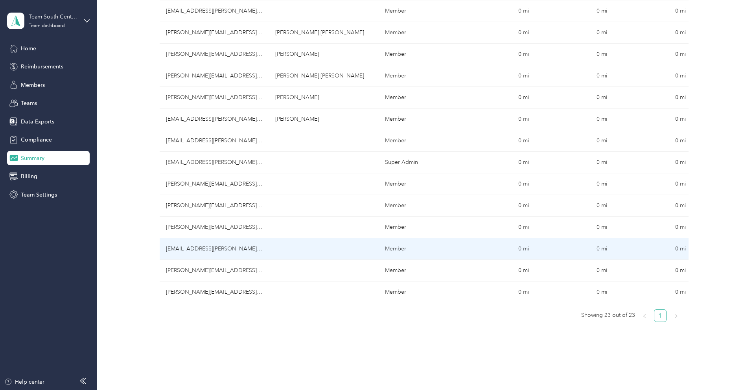
scroll to position [356, 0]
click at [222, 250] on td "[EMAIL_ADDRESS][PERSON_NAME][DOMAIN_NAME]" at bounding box center [215, 250] width 110 height 22
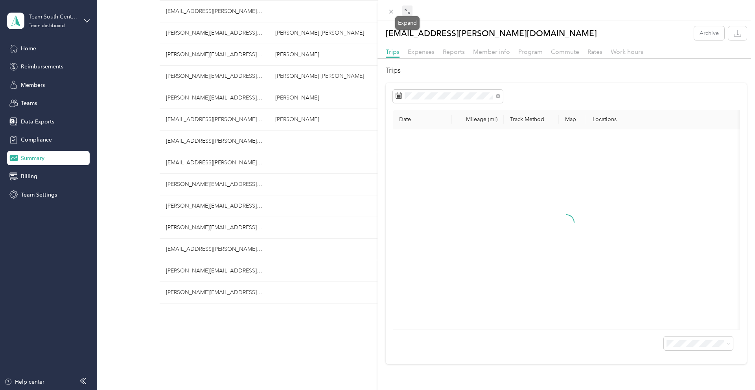
click at [410, 11] on span at bounding box center [407, 11] width 10 height 11
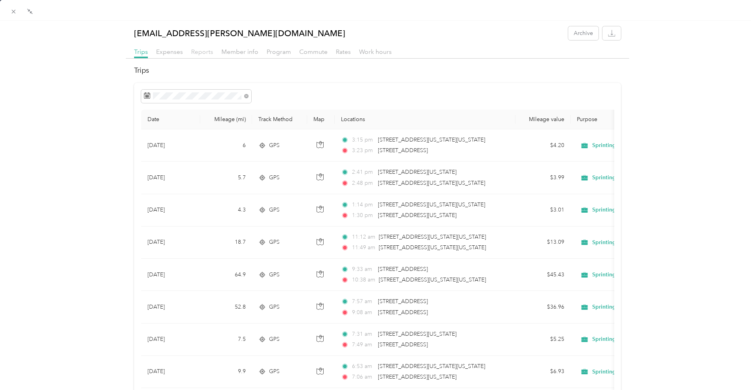
click at [201, 54] on span "Reports" at bounding box center [202, 51] width 22 height 7
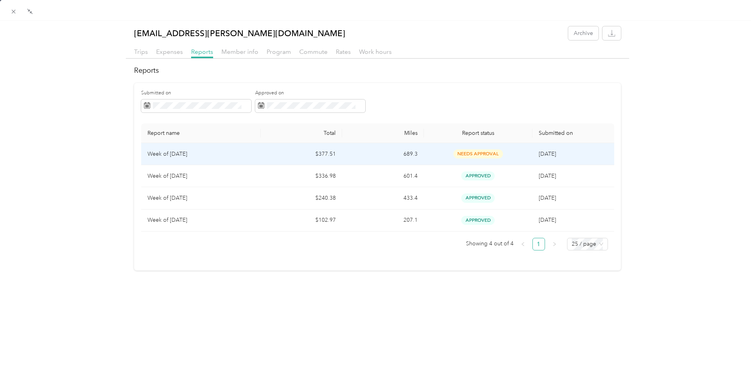
click at [271, 154] on td "$377.51" at bounding box center [301, 154] width 81 height 22
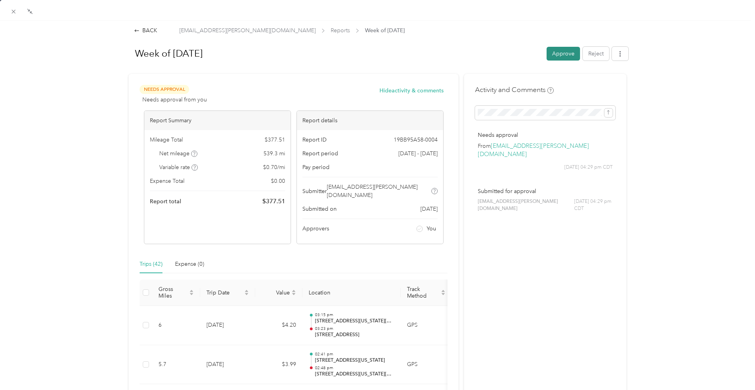
click at [564, 54] on button "Approve" at bounding box center [562, 54] width 33 height 14
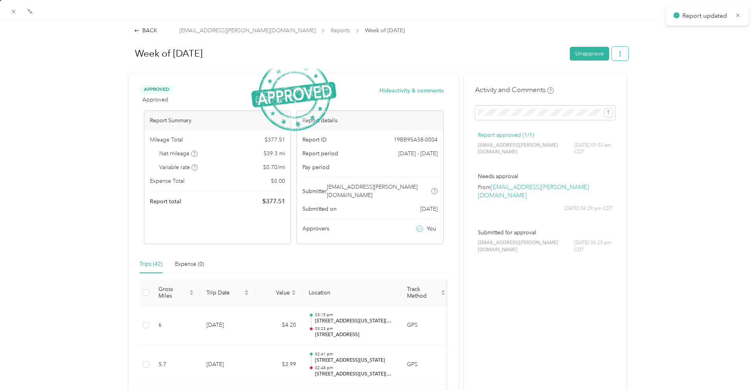
click at [619, 55] on icon "button" at bounding box center [620, 54] width 6 height 6
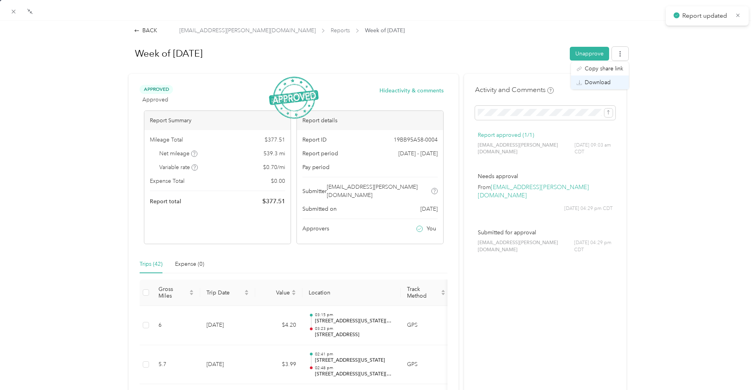
drag, startPoint x: 606, startPoint y: 83, endPoint x: 600, endPoint y: 81, distance: 6.4
click at [606, 83] on span "Download" at bounding box center [597, 82] width 26 height 8
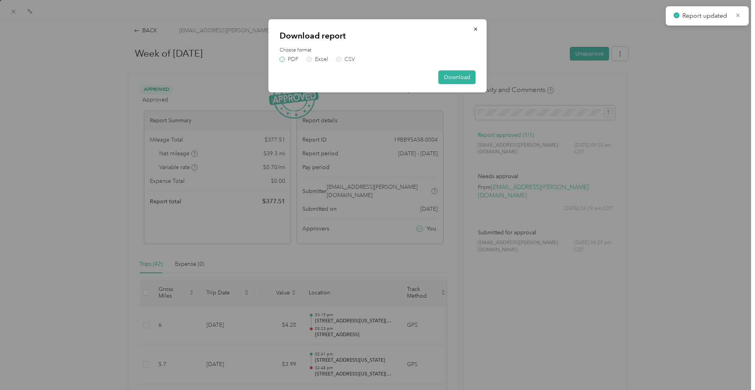
click at [294, 58] on label "PDF" at bounding box center [288, 60] width 19 height 6
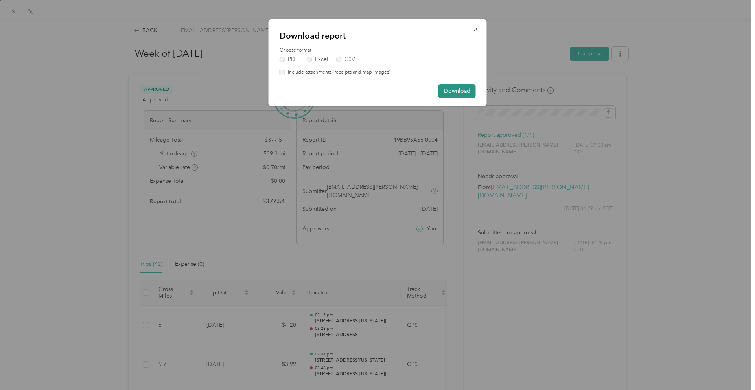
click at [452, 89] on button "Download" at bounding box center [456, 91] width 37 height 14
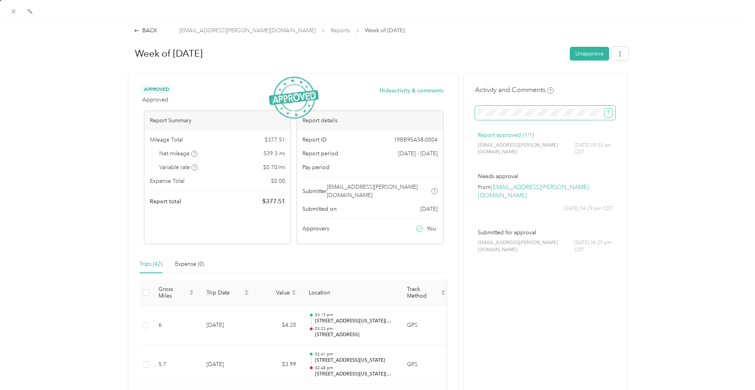
click at [607, 114] on icon "submit" at bounding box center [608, 113] width 6 height 6
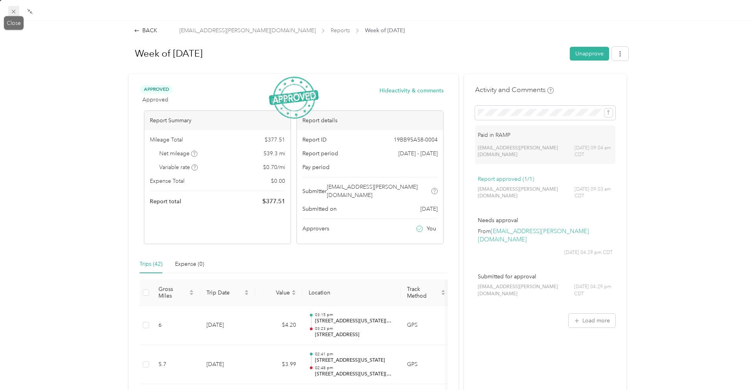
click at [13, 9] on icon at bounding box center [13, 11] width 7 height 7
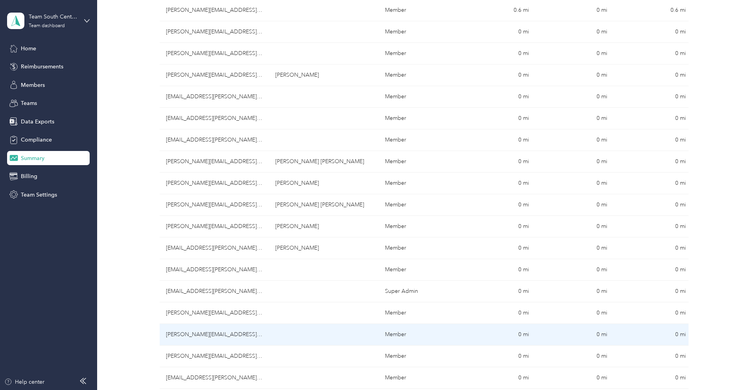
scroll to position [227, 0]
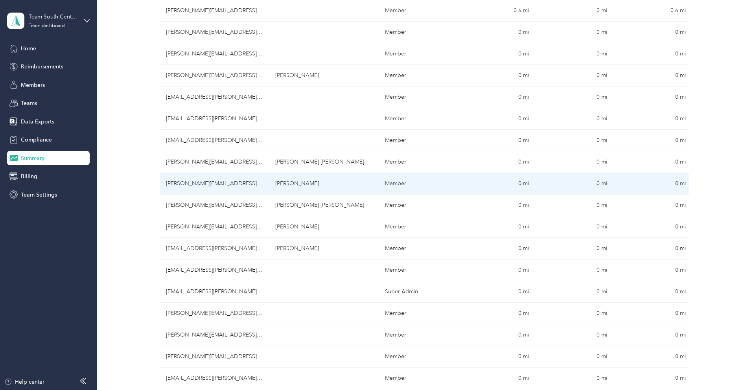
click at [197, 172] on td "[PERSON_NAME][EMAIL_ADDRESS][PERSON_NAME][DOMAIN_NAME]" at bounding box center [215, 162] width 110 height 22
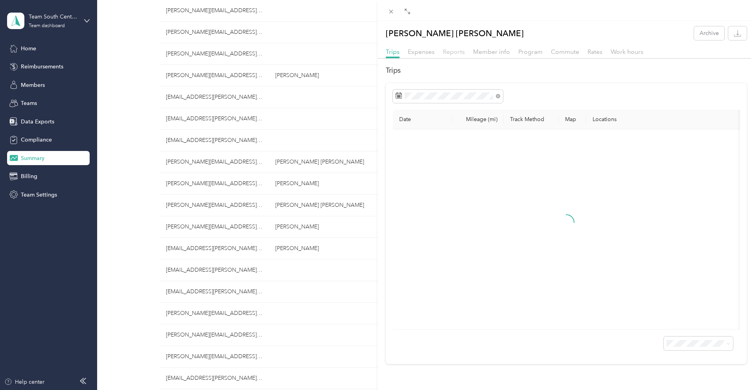
click at [454, 49] on span "Reports" at bounding box center [454, 51] width 22 height 7
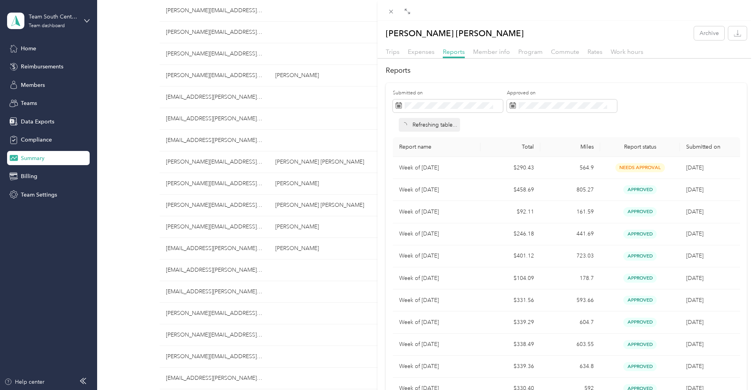
scroll to position [227, 0]
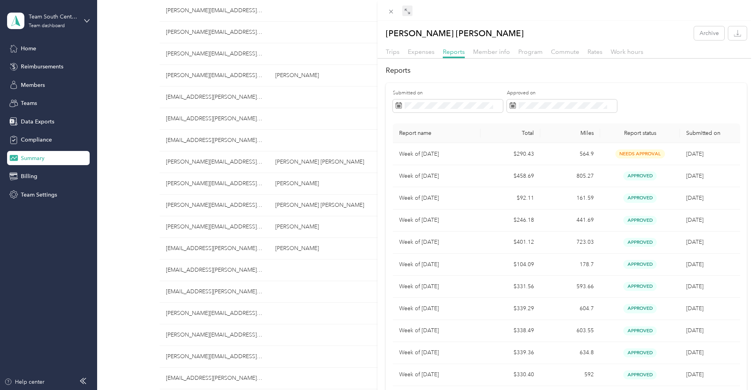
click at [404, 389] on div "Drag to resize Click to close [PERSON_NAME] [PERSON_NAME] Archive Trips Expense…" at bounding box center [375, 390] width 751 height 0
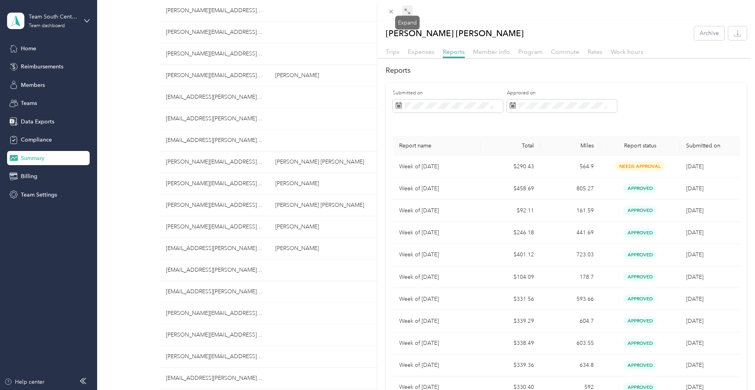
click at [406, 13] on icon at bounding box center [407, 11] width 6 height 6
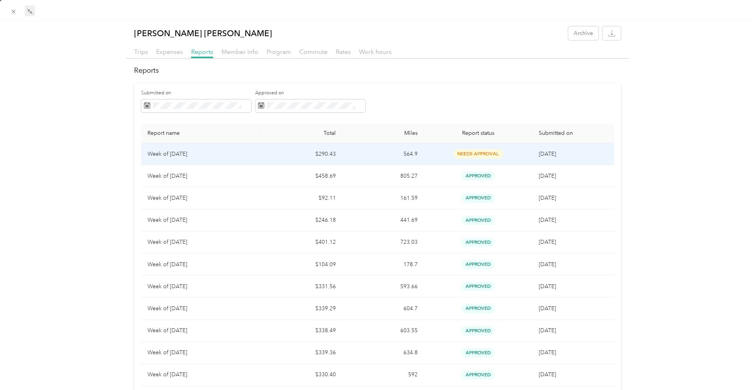
click at [370, 159] on td "564.9" at bounding box center [382, 154] width 81 height 22
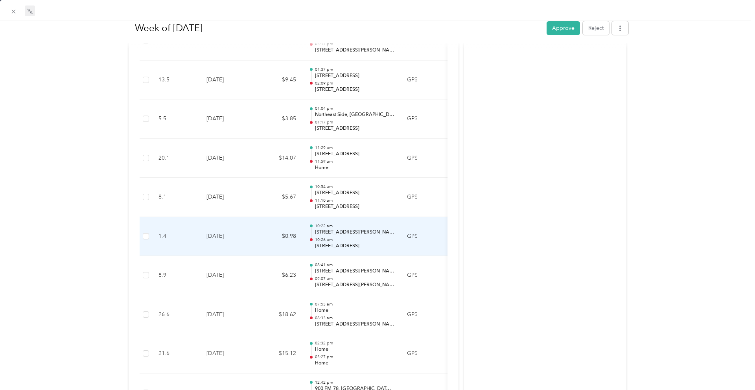
scroll to position [979, 0]
